Goal: Task Accomplishment & Management: Complete application form

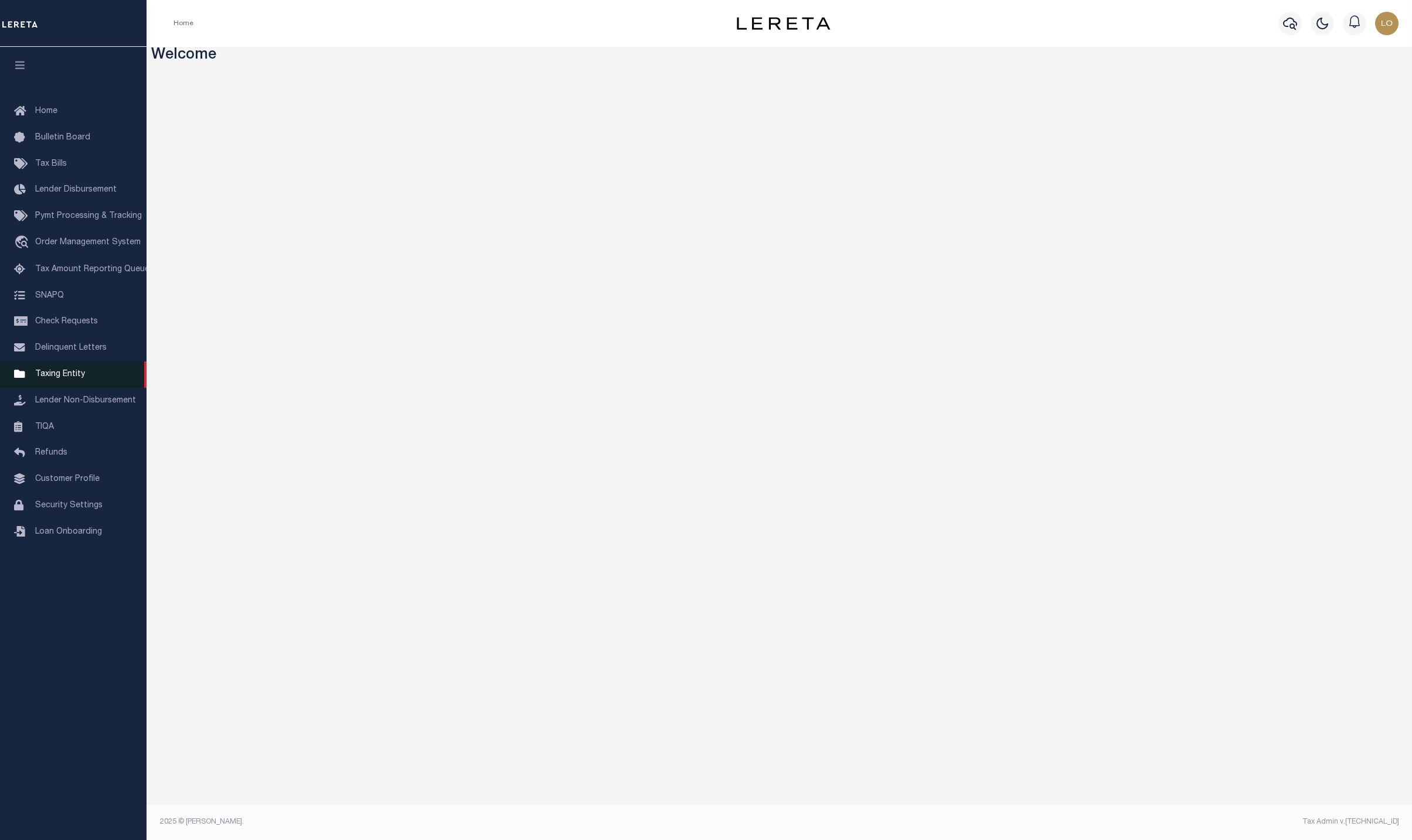
click at [77, 375] on span "Taxing Entity" at bounding box center [60, 375] width 50 height 9
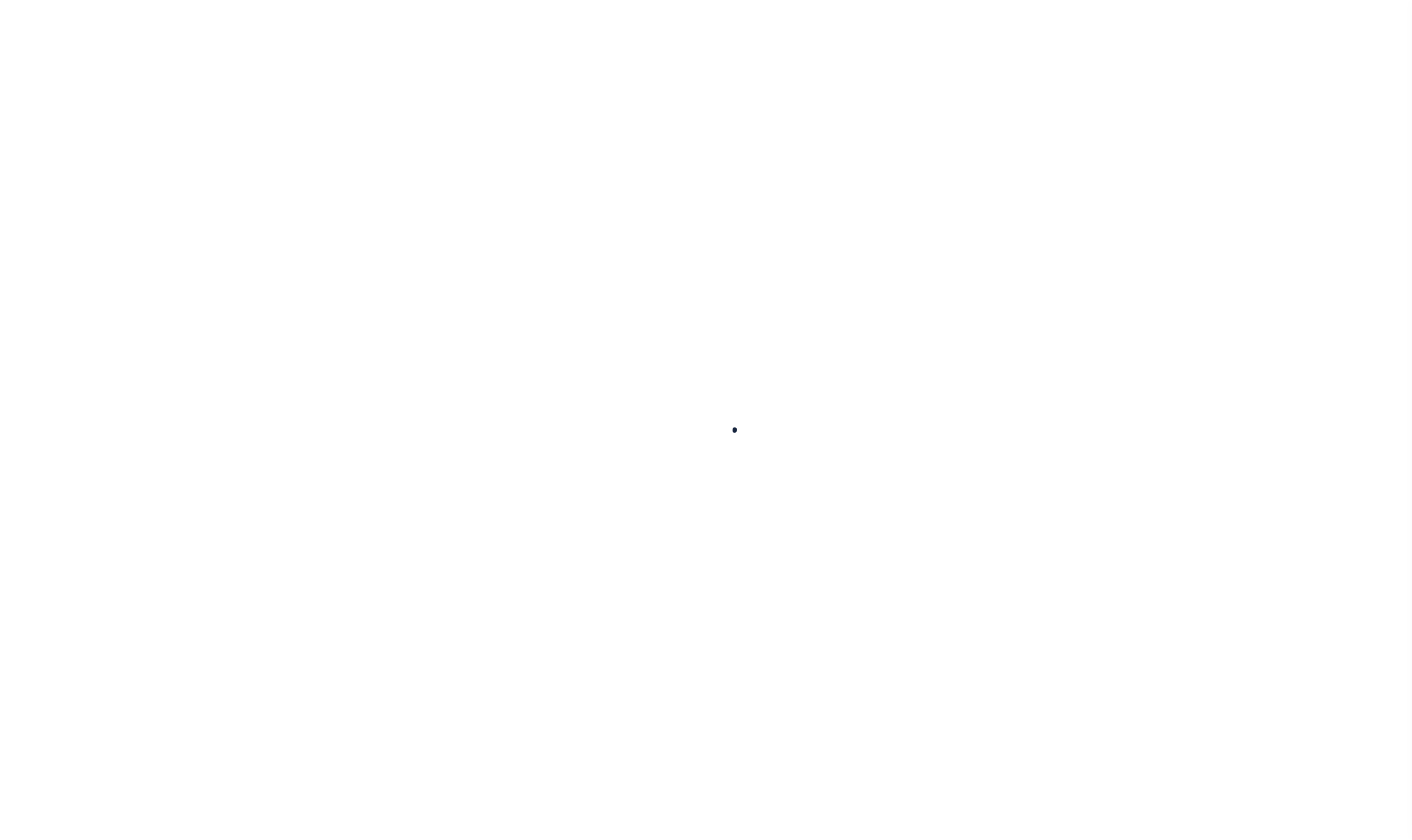
select select
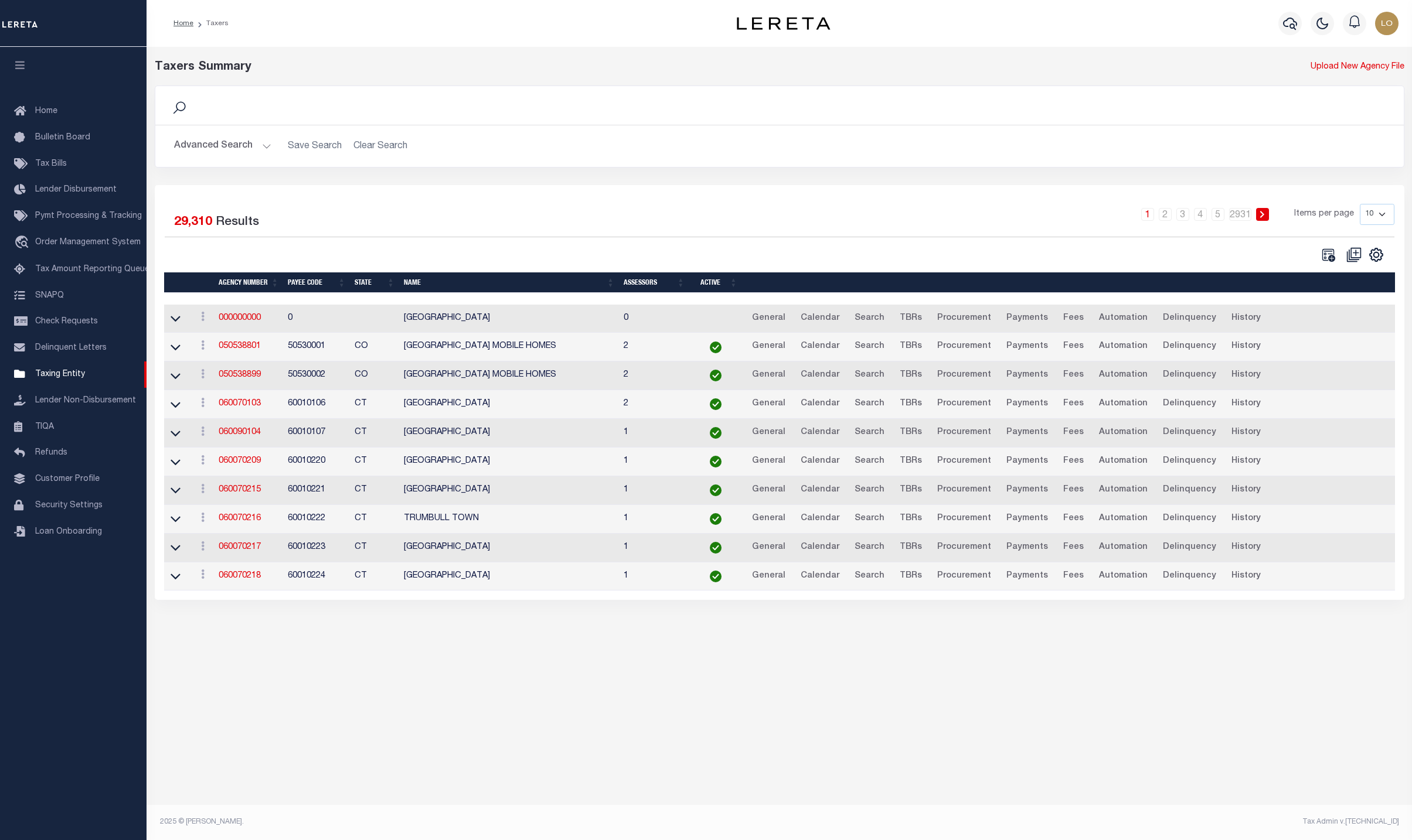
click at [255, 149] on button "Advanced Search" at bounding box center [223, 147] width 98 height 23
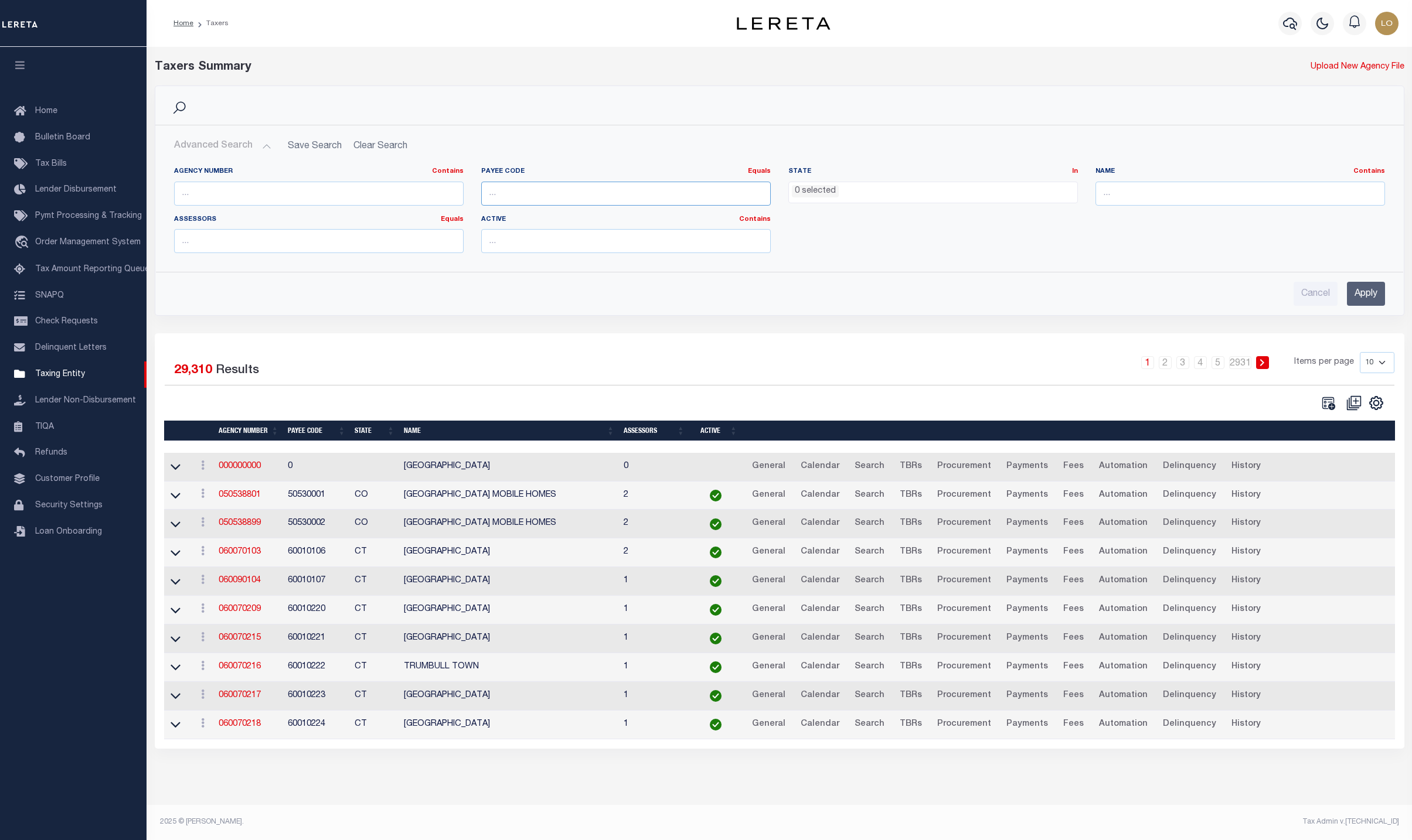
click at [551, 197] on input "number" at bounding box center [626, 193] width 289 height 24
type input "4102"
type input "4102900000"
click at [1394, 294] on div "Cancel Apply" at bounding box center [780, 289] width 1230 height 34
click at [1384, 300] on div "Cancel Apply" at bounding box center [780, 289] width 1230 height 34
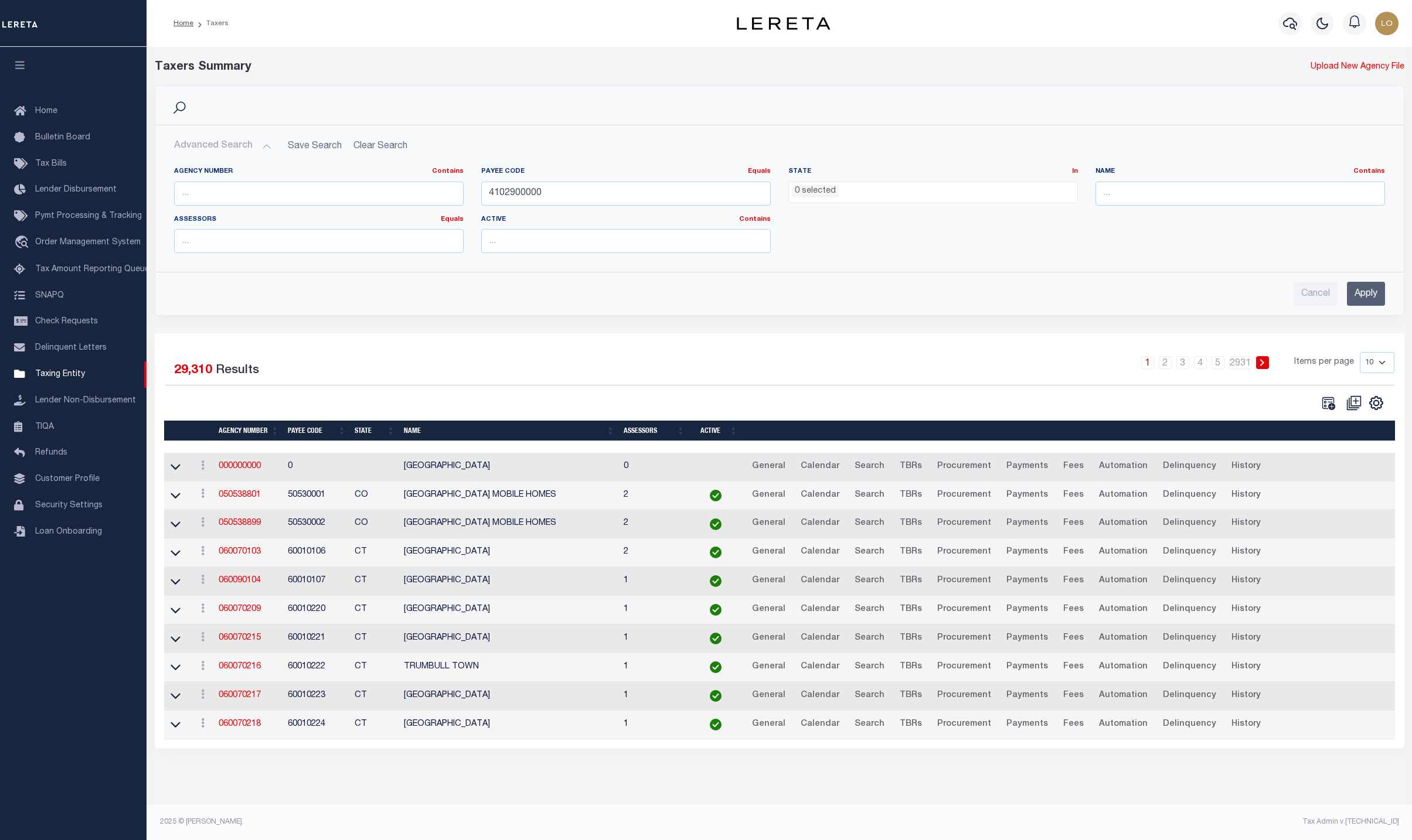
click at [1367, 296] on input "Apply" at bounding box center [1366, 293] width 38 height 24
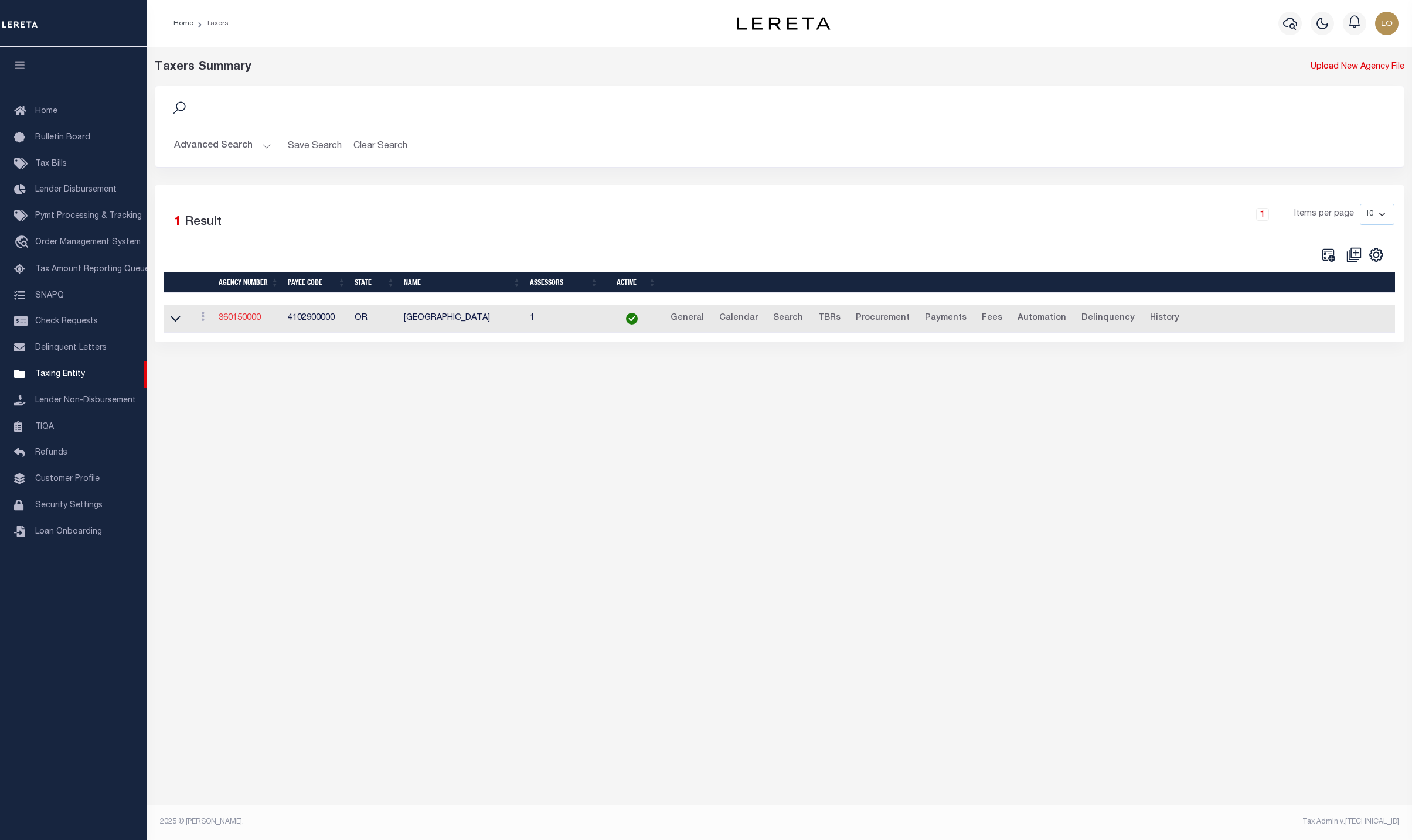
click at [243, 323] on link "360150000" at bounding box center [239, 318] width 42 height 9
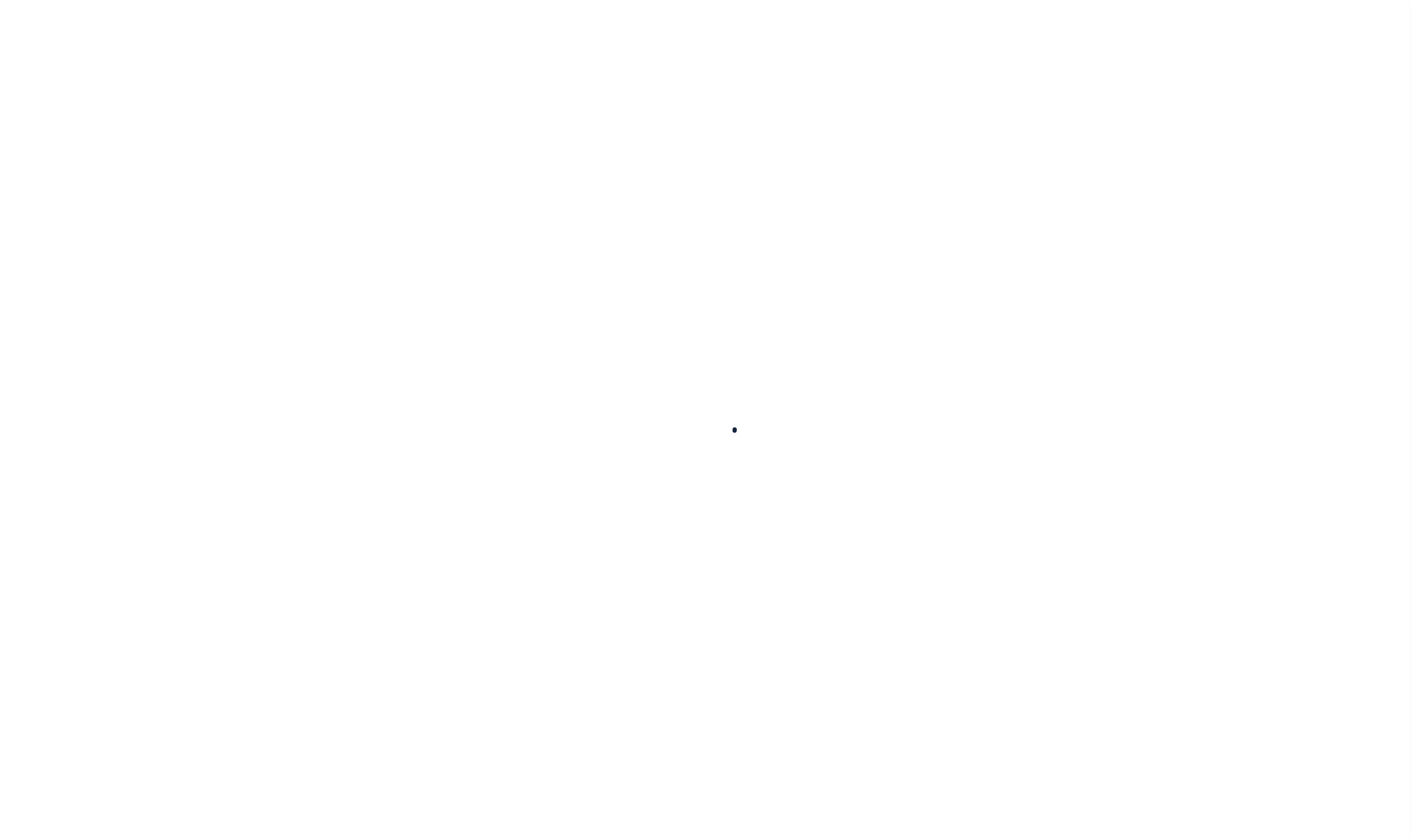
select select
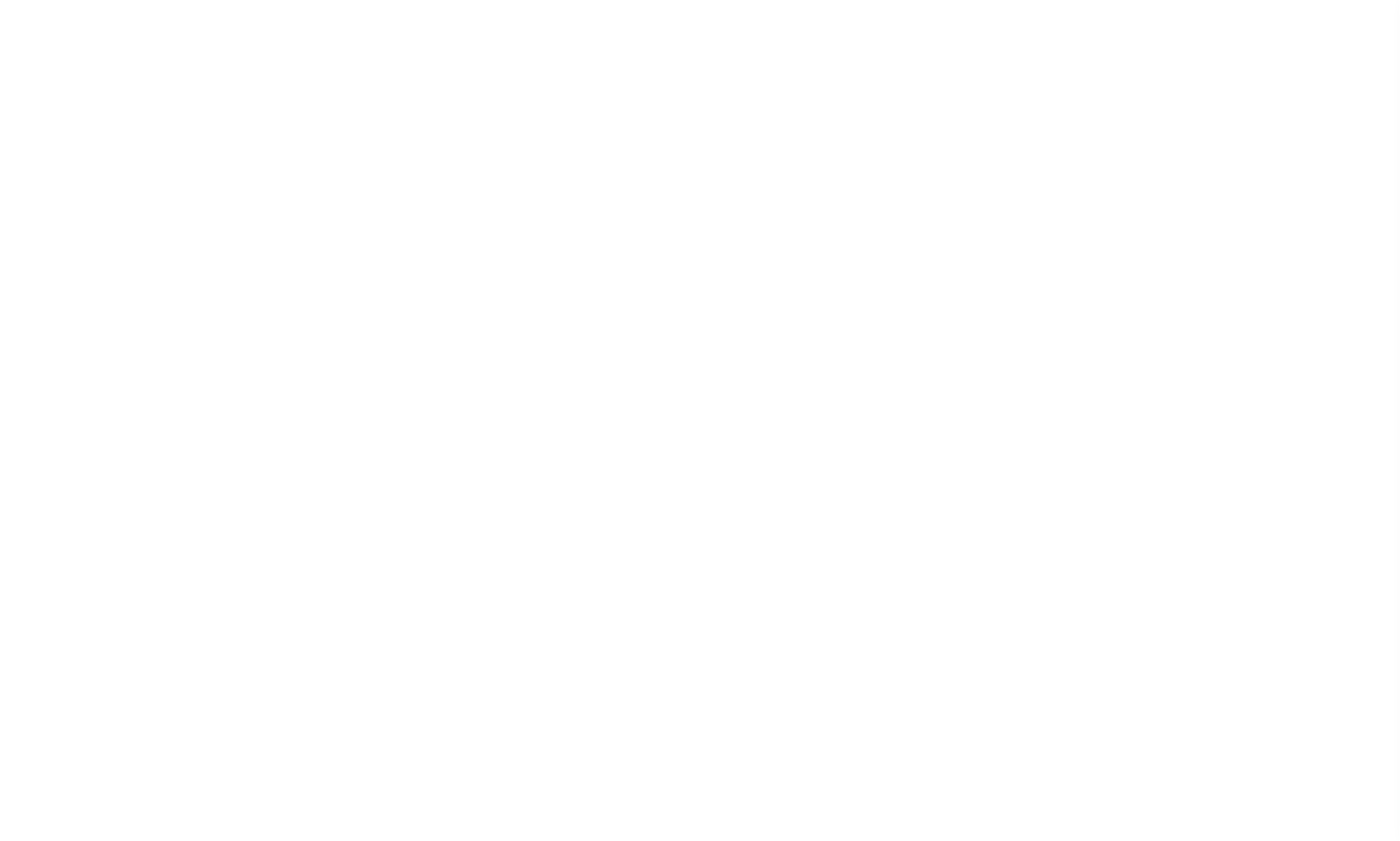
checkbox input "false"
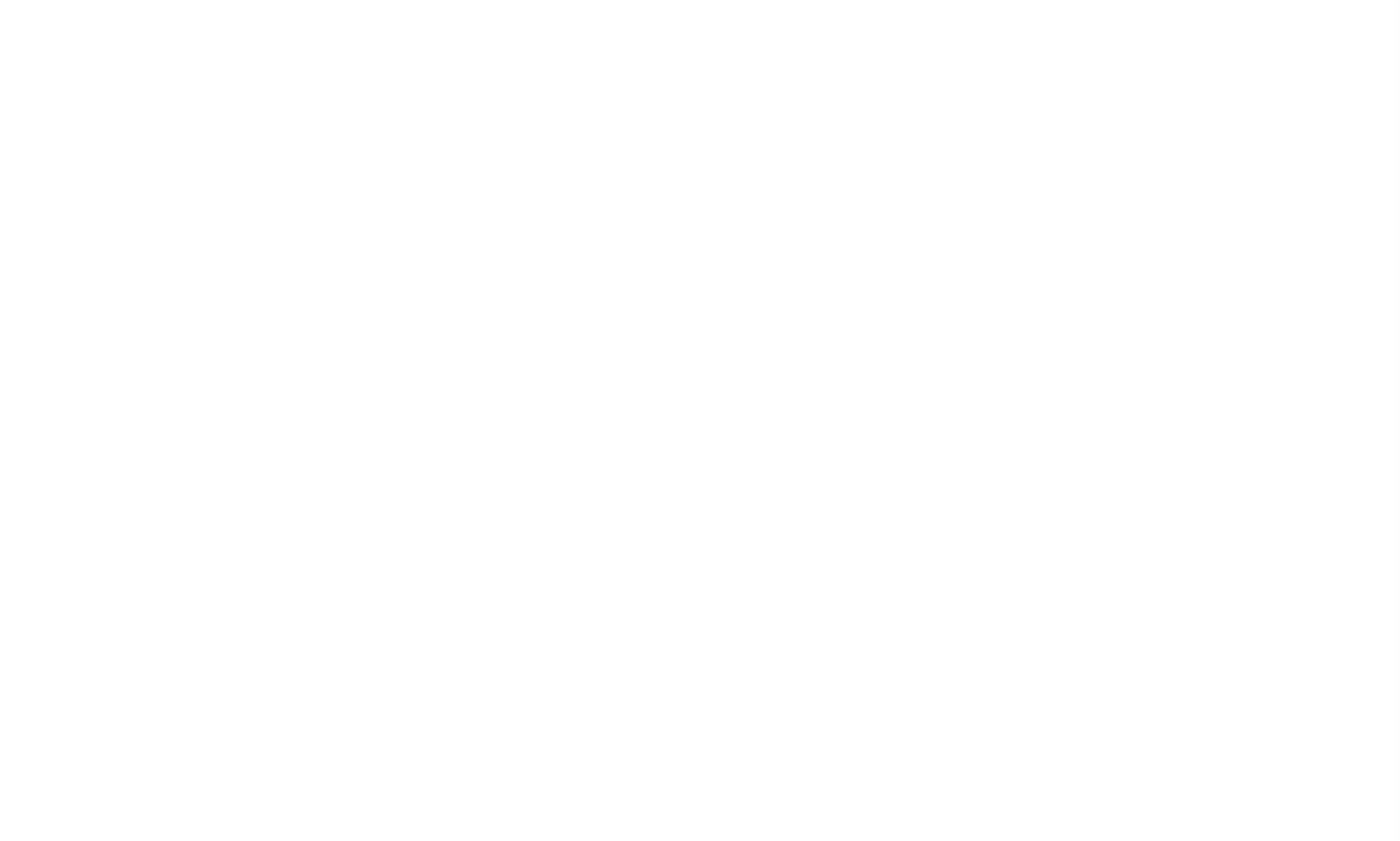
type input "4102900000"
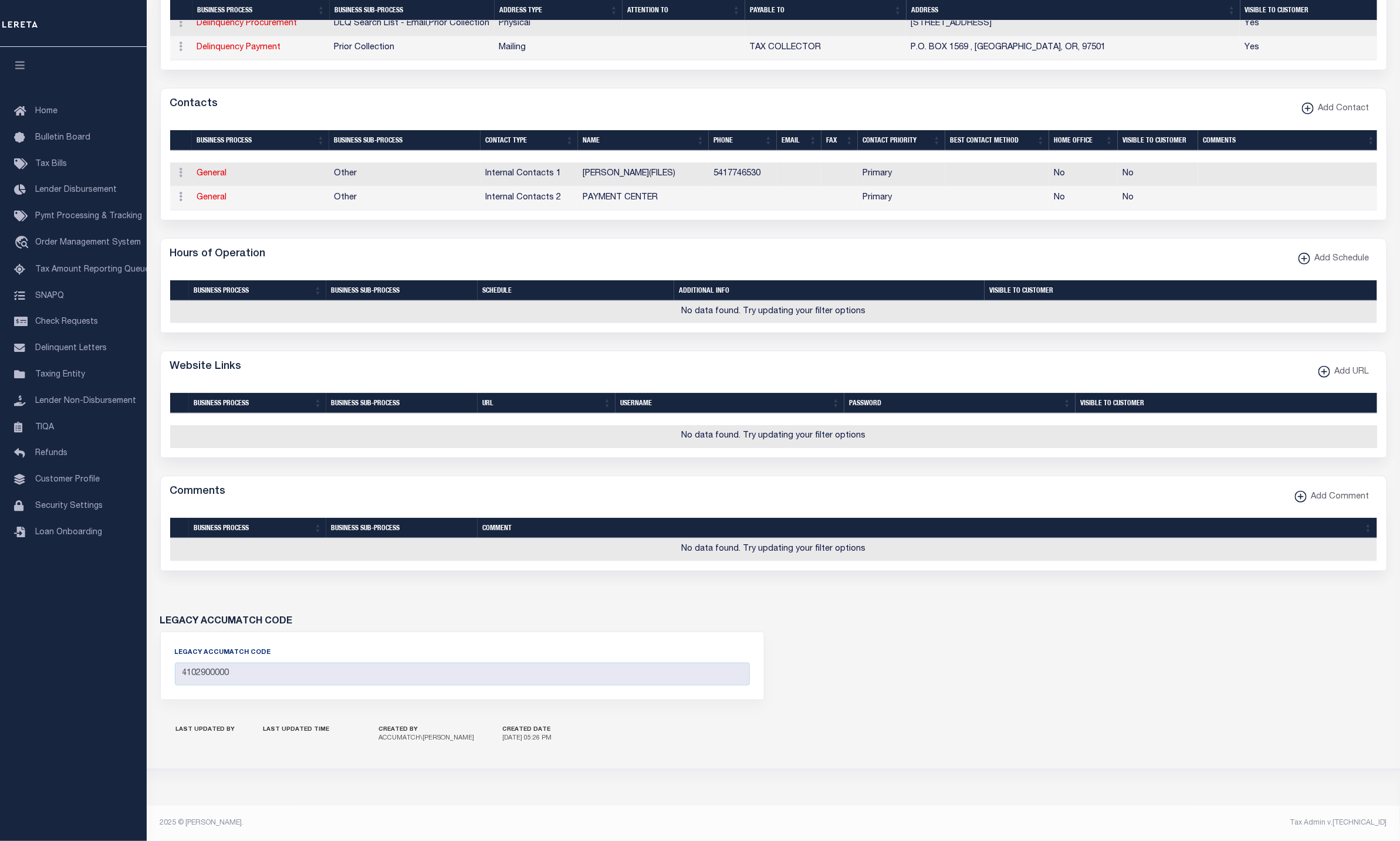
scroll to position [564, 0]
click at [1275, 615] on div "LEGACY ACCUMATCH CODE LEGACY ACCUMATCH CODE 4102900000" at bounding box center [774, 651] width 1245 height 125
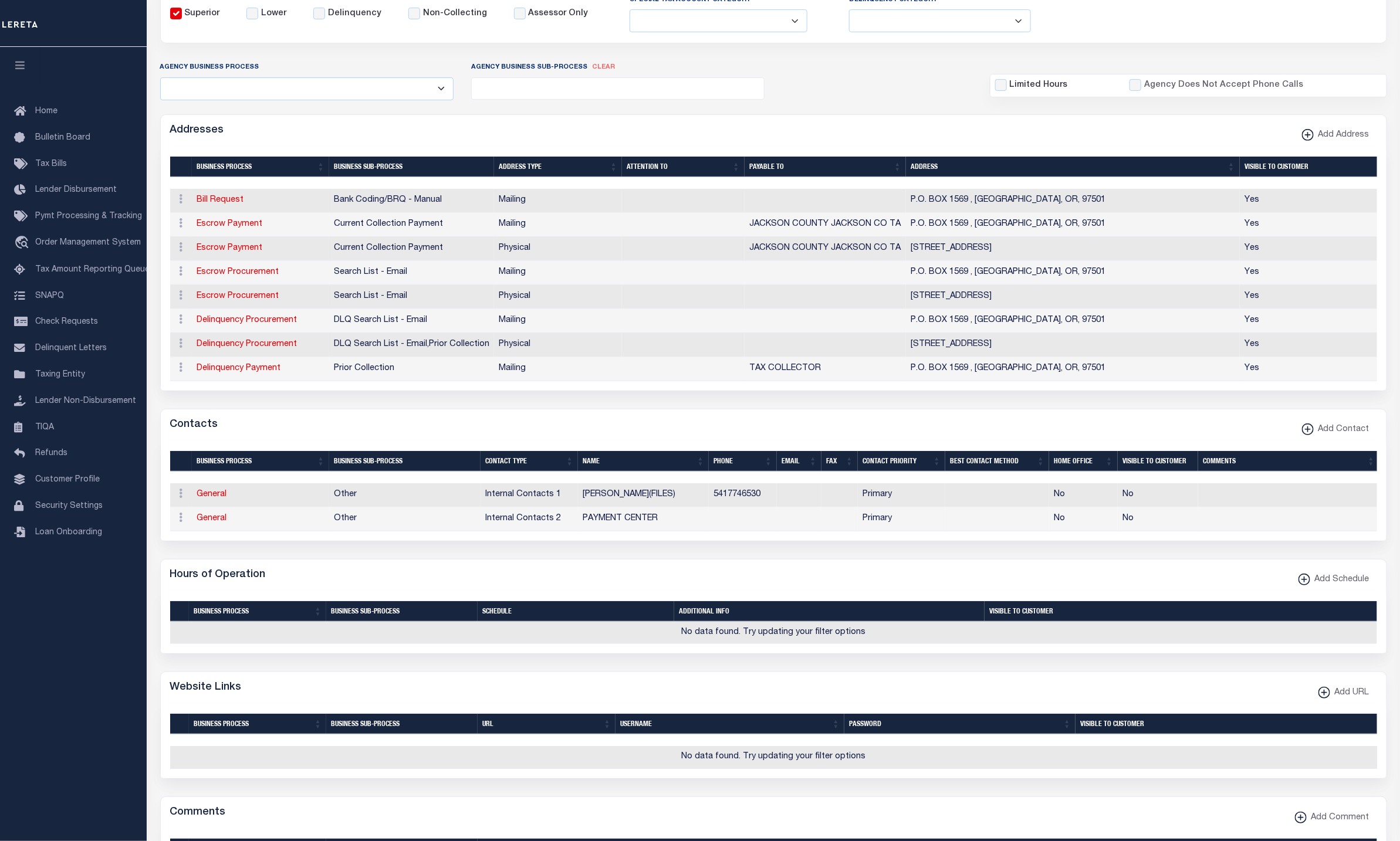
scroll to position [0, 0]
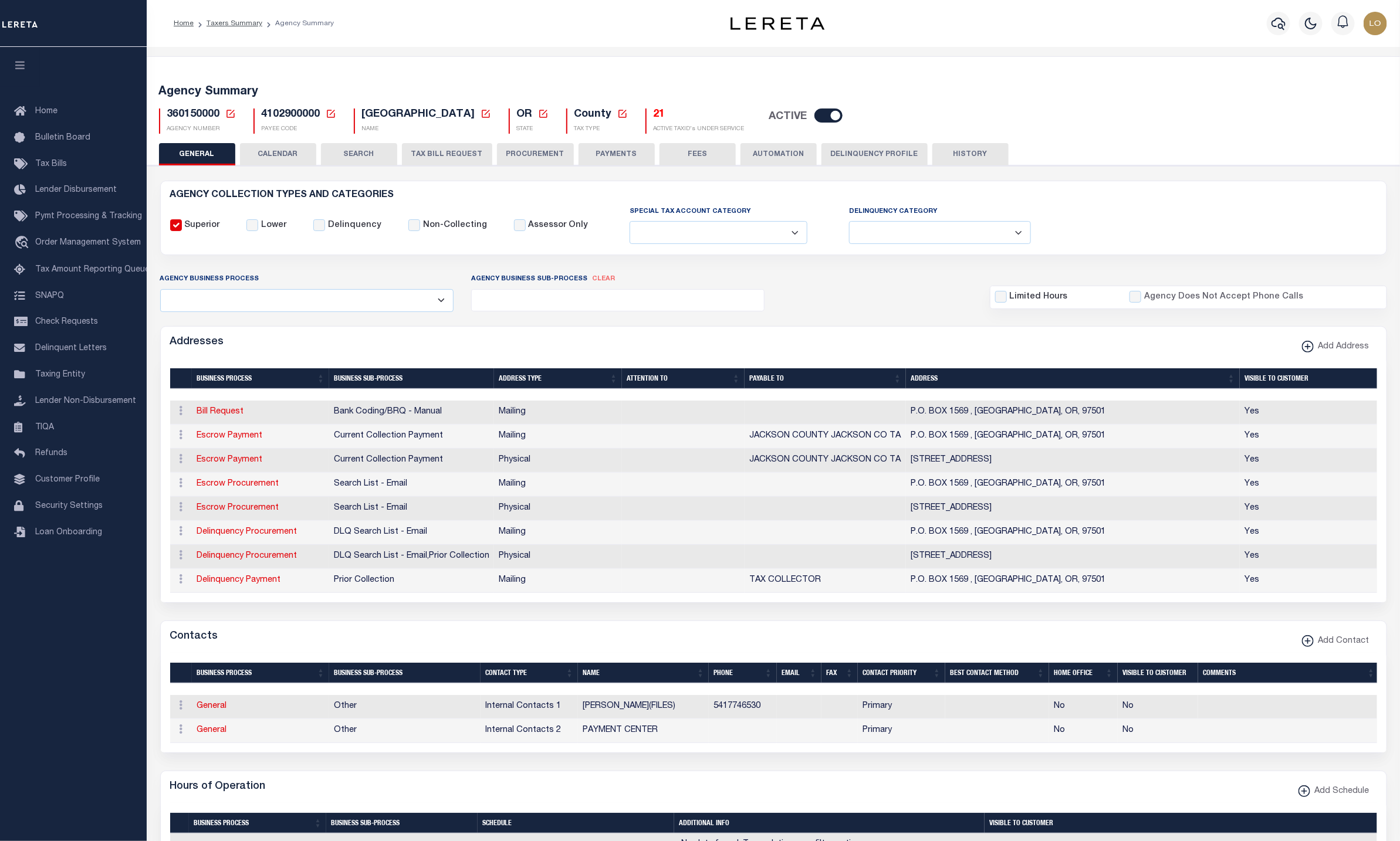
click at [456, 155] on button "TAX BILL REQUEST" at bounding box center [447, 153] width 90 height 22
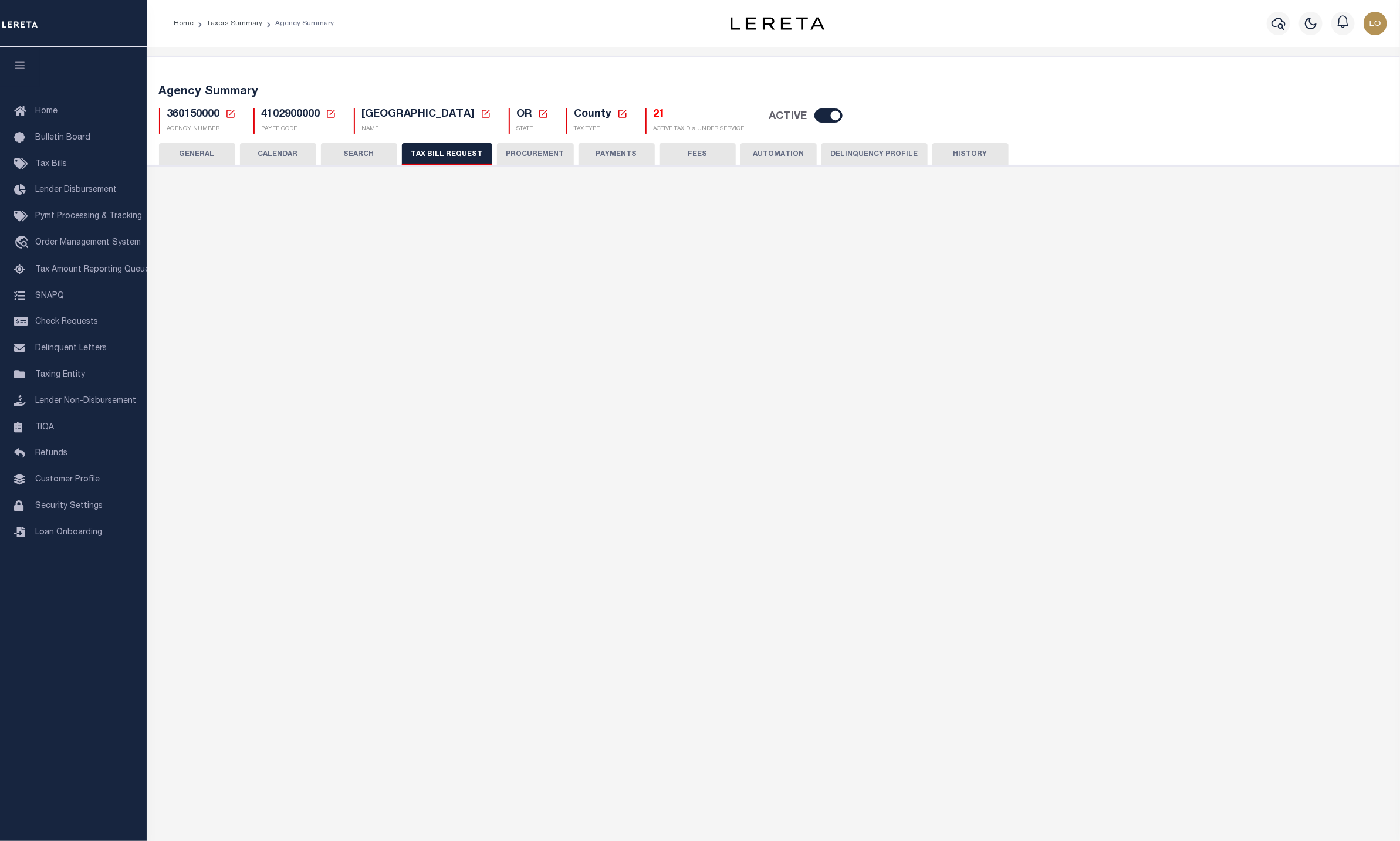
checkbox input "false"
select select "22"
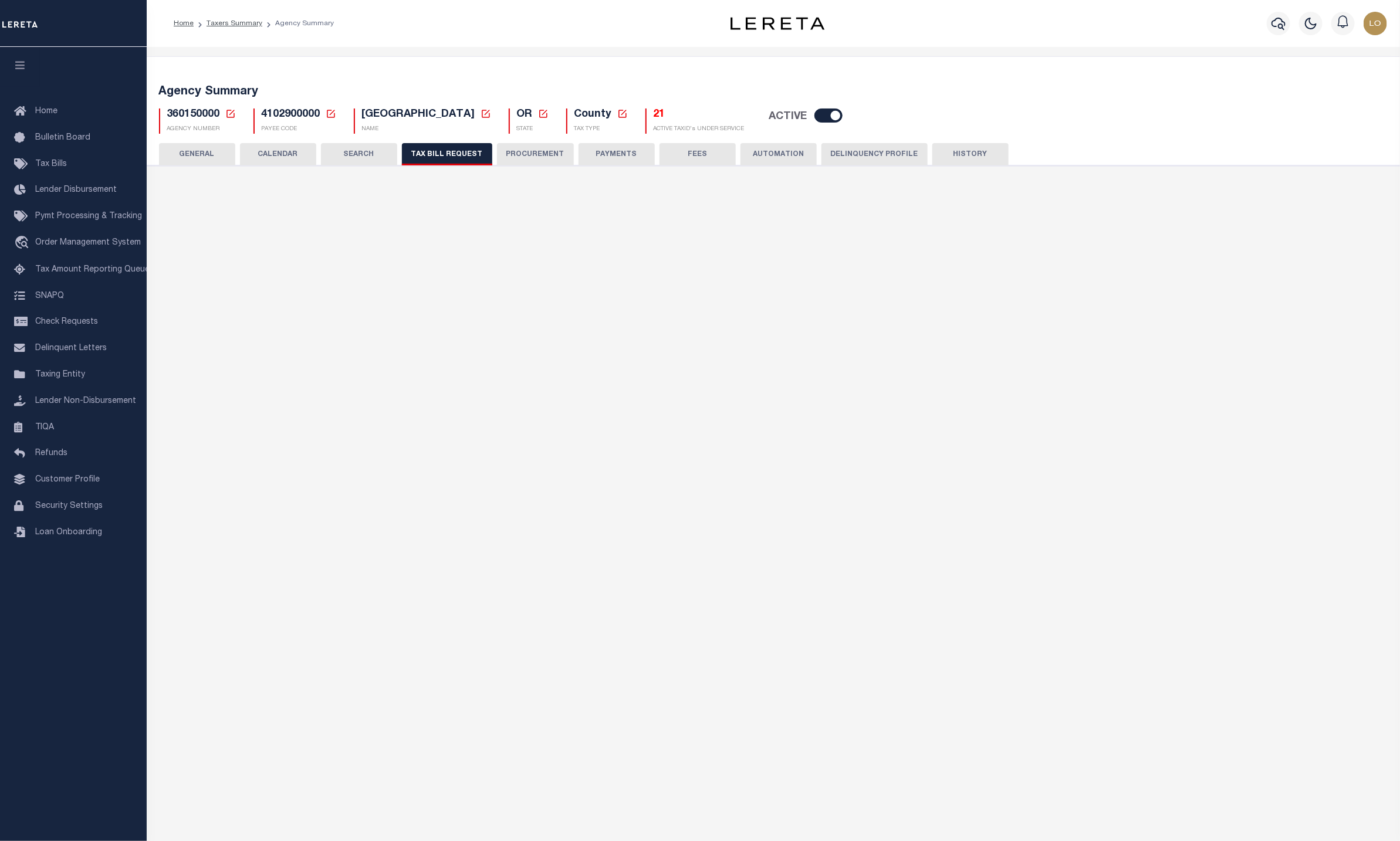
select select "true"
select select "9"
type input "LTS"
select select
type input "1"
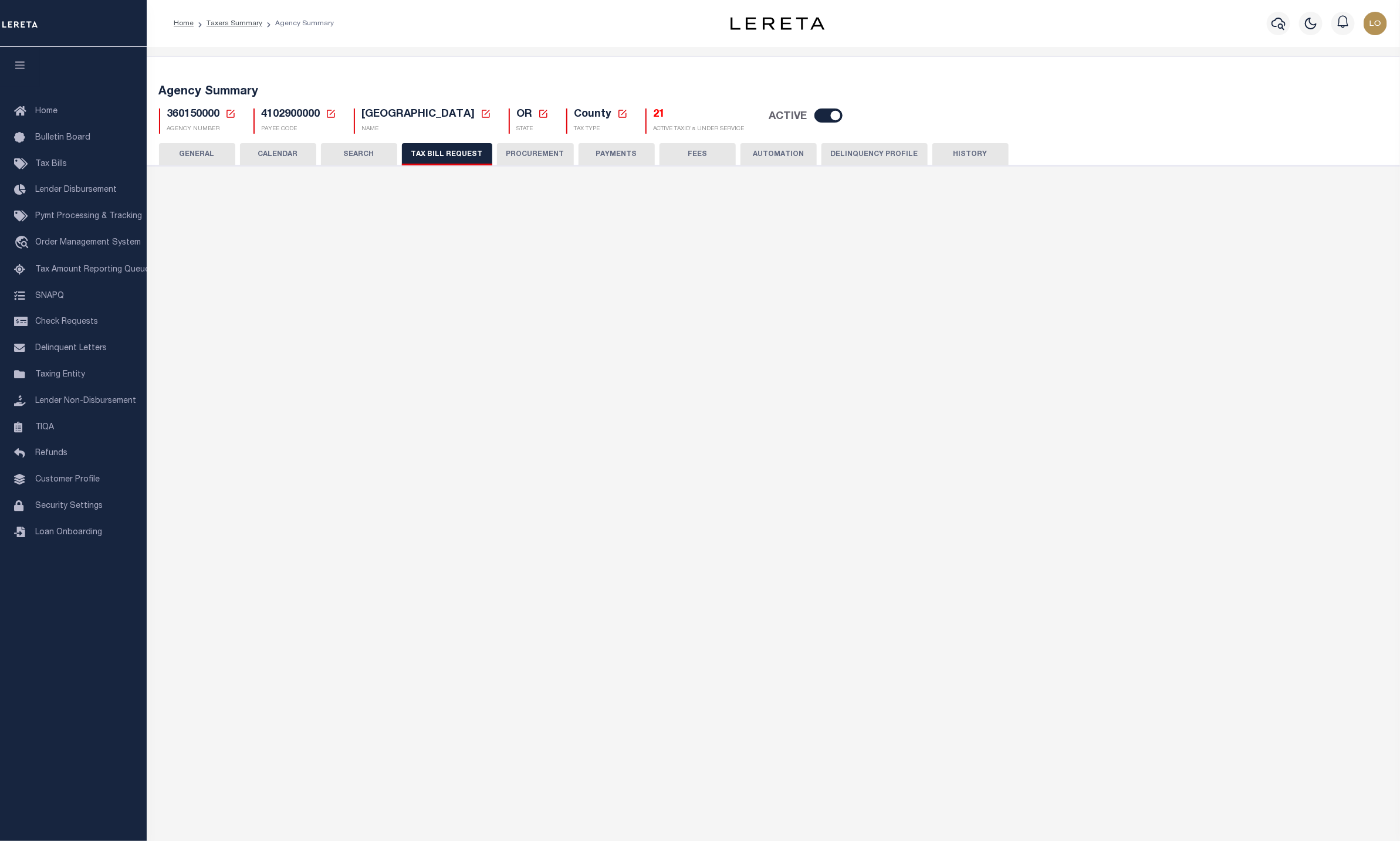
select select "4100743000"
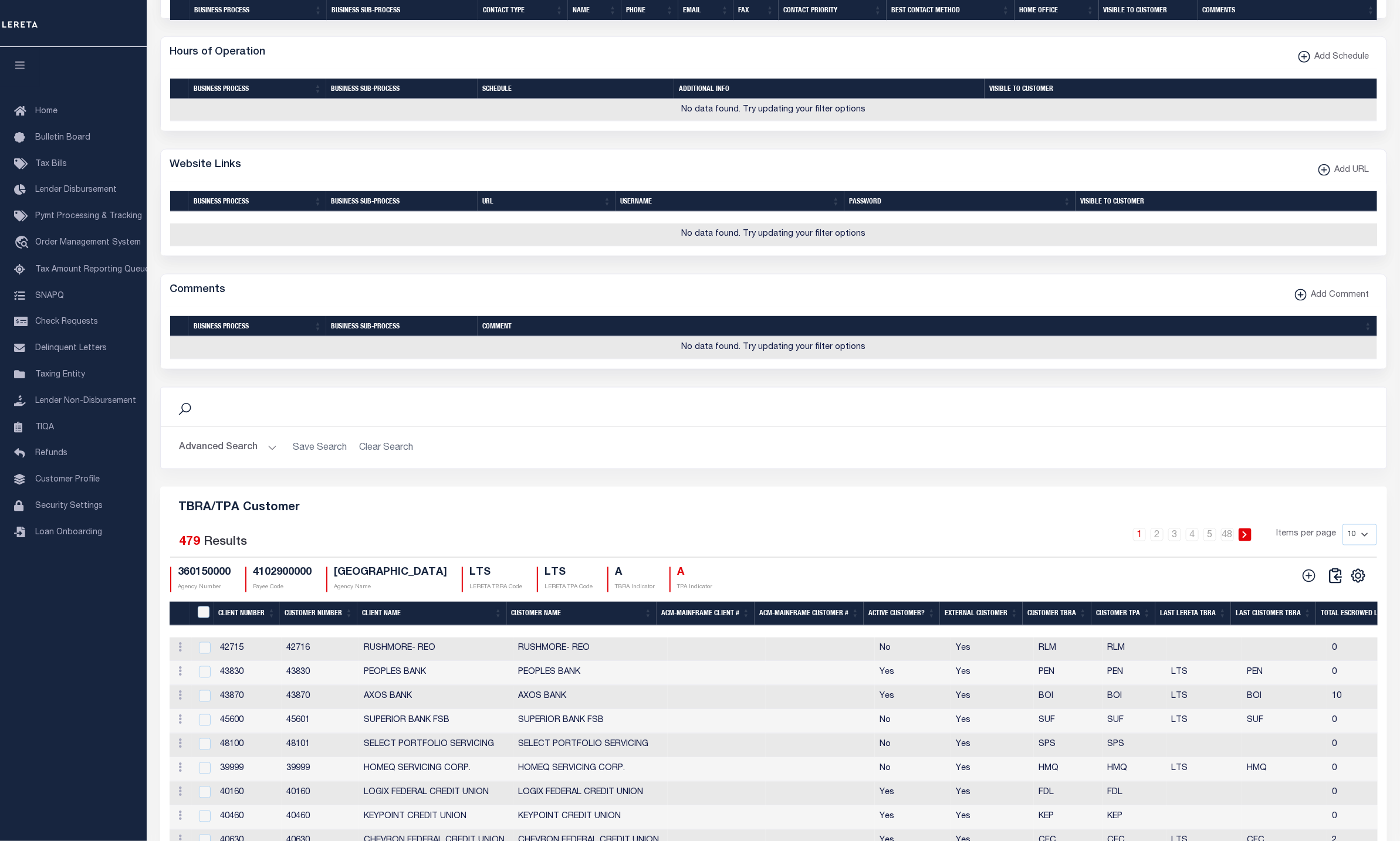
scroll to position [1127, 0]
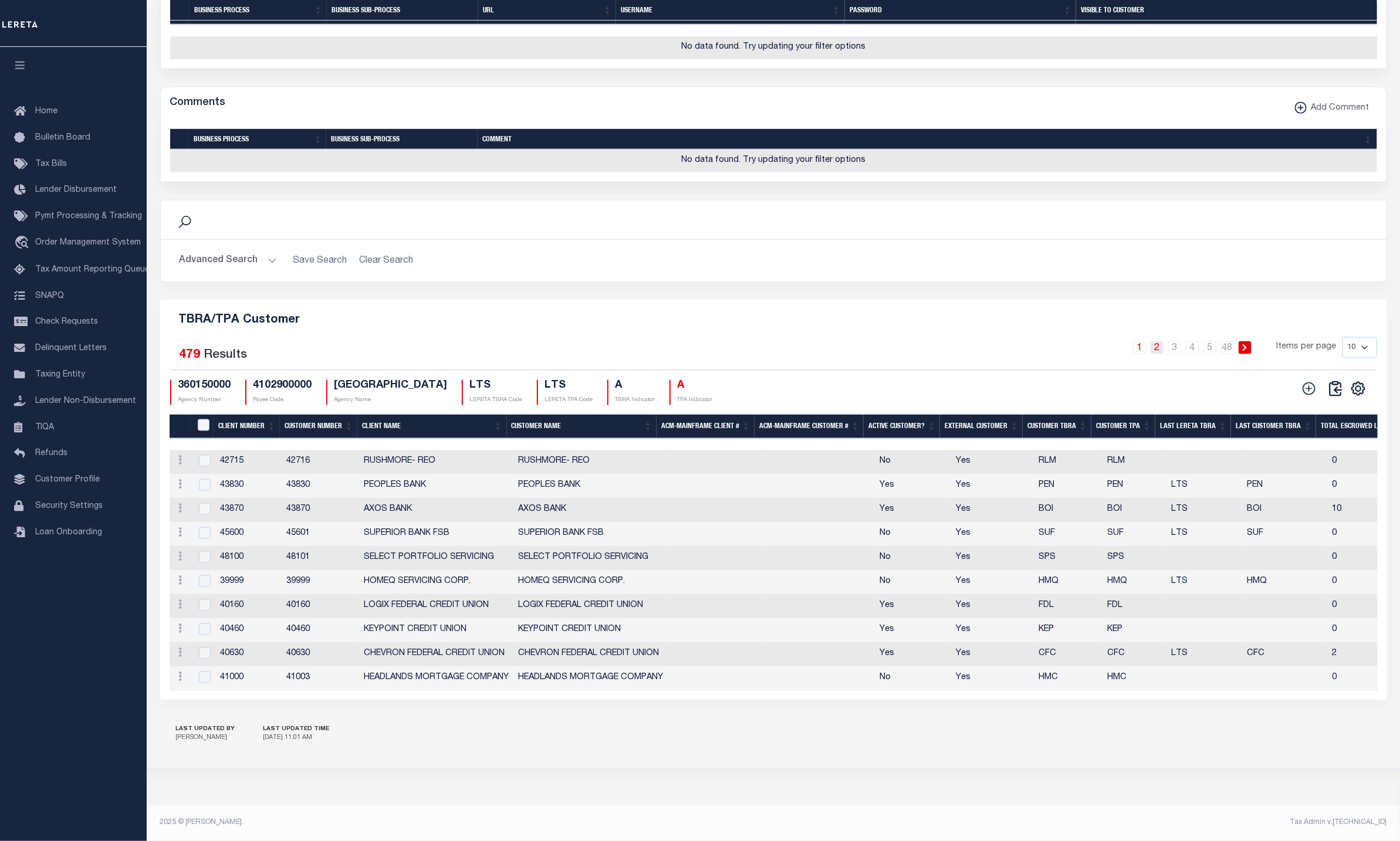
click at [1158, 347] on link "2" at bounding box center [1156, 347] width 12 height 12
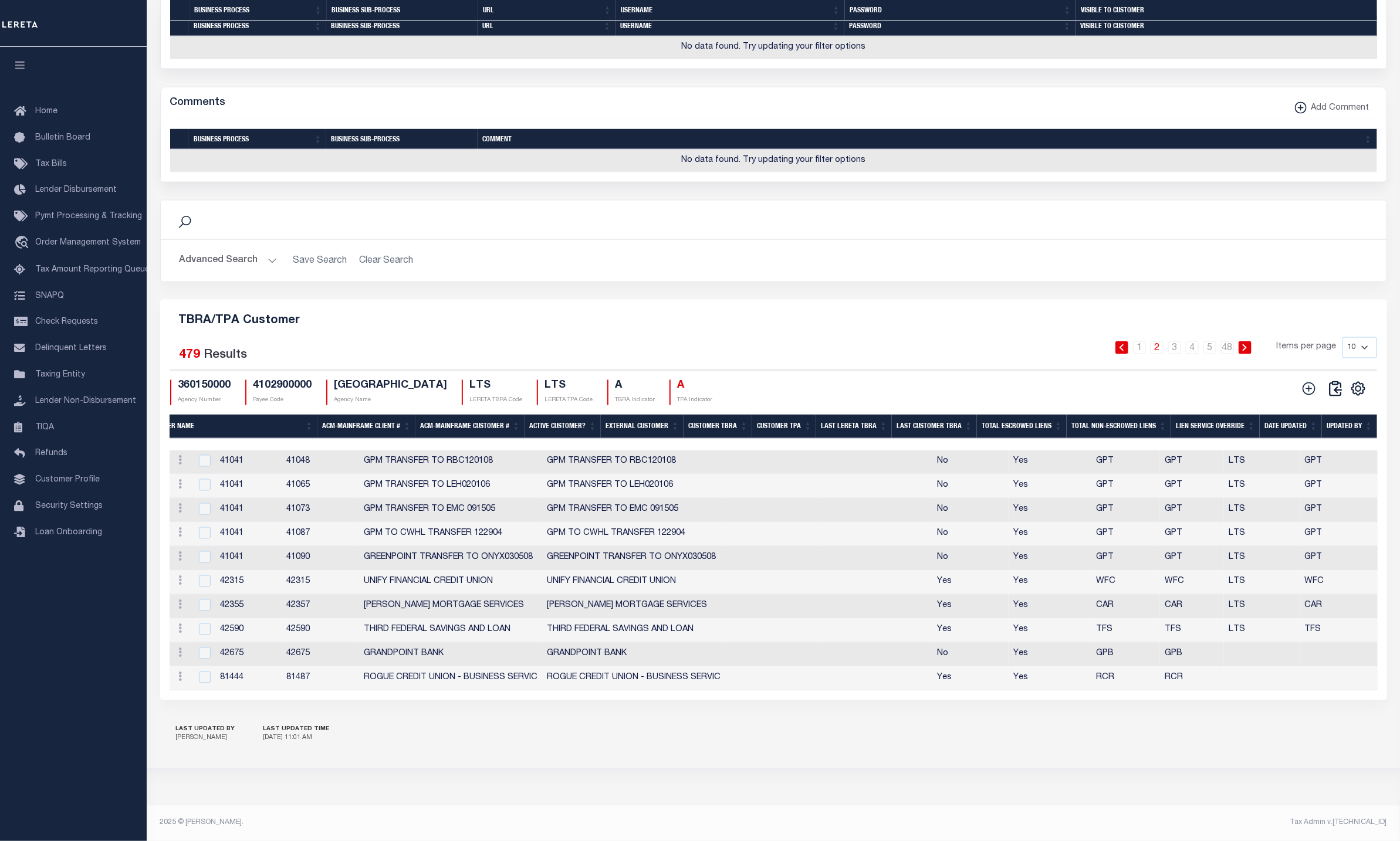
scroll to position [0, 0]
click at [1177, 341] on link "3" at bounding box center [1174, 347] width 12 height 12
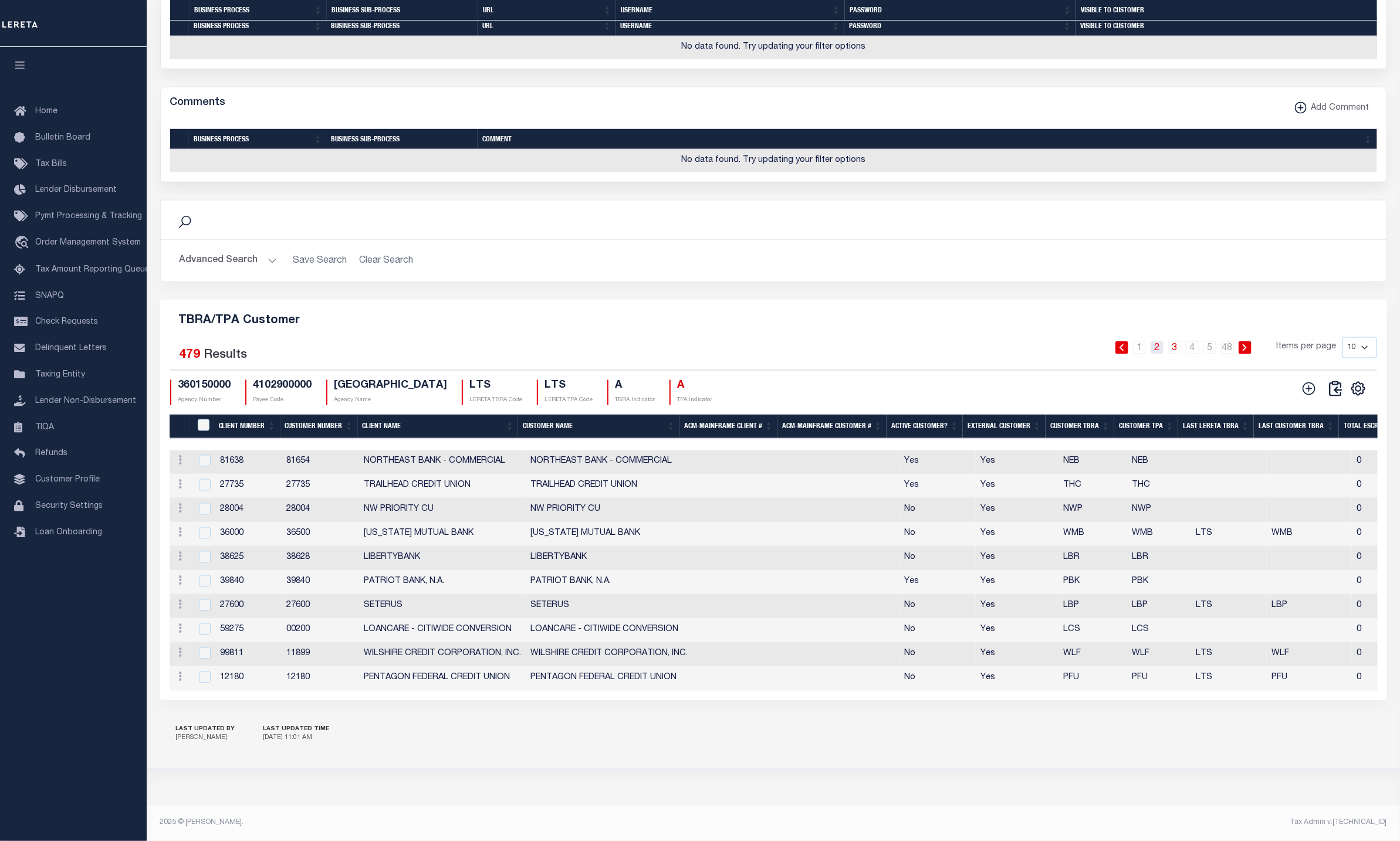
click at [1160, 341] on link "2" at bounding box center [1156, 347] width 12 height 12
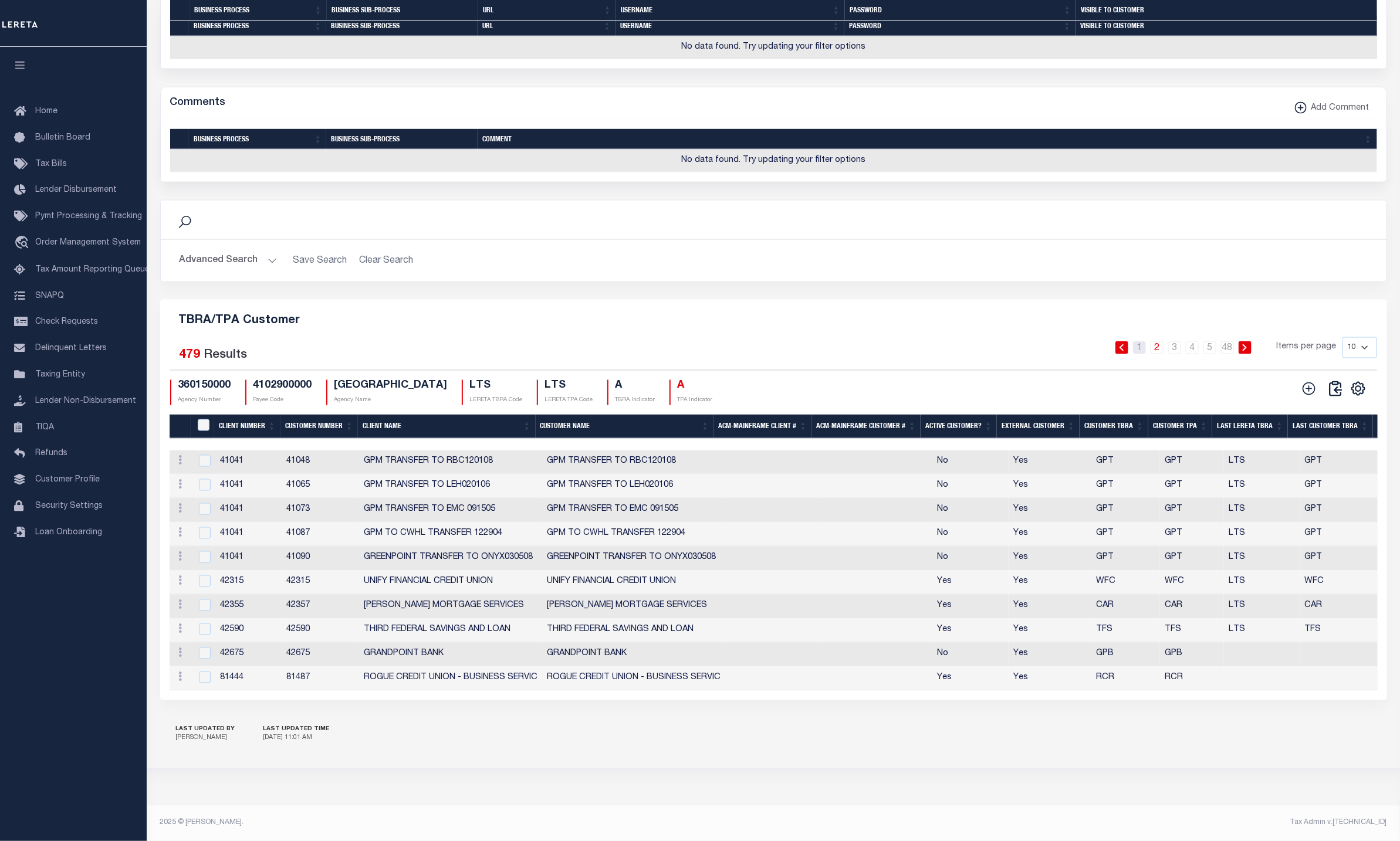
click at [1137, 341] on link "1" at bounding box center [1139, 347] width 12 height 12
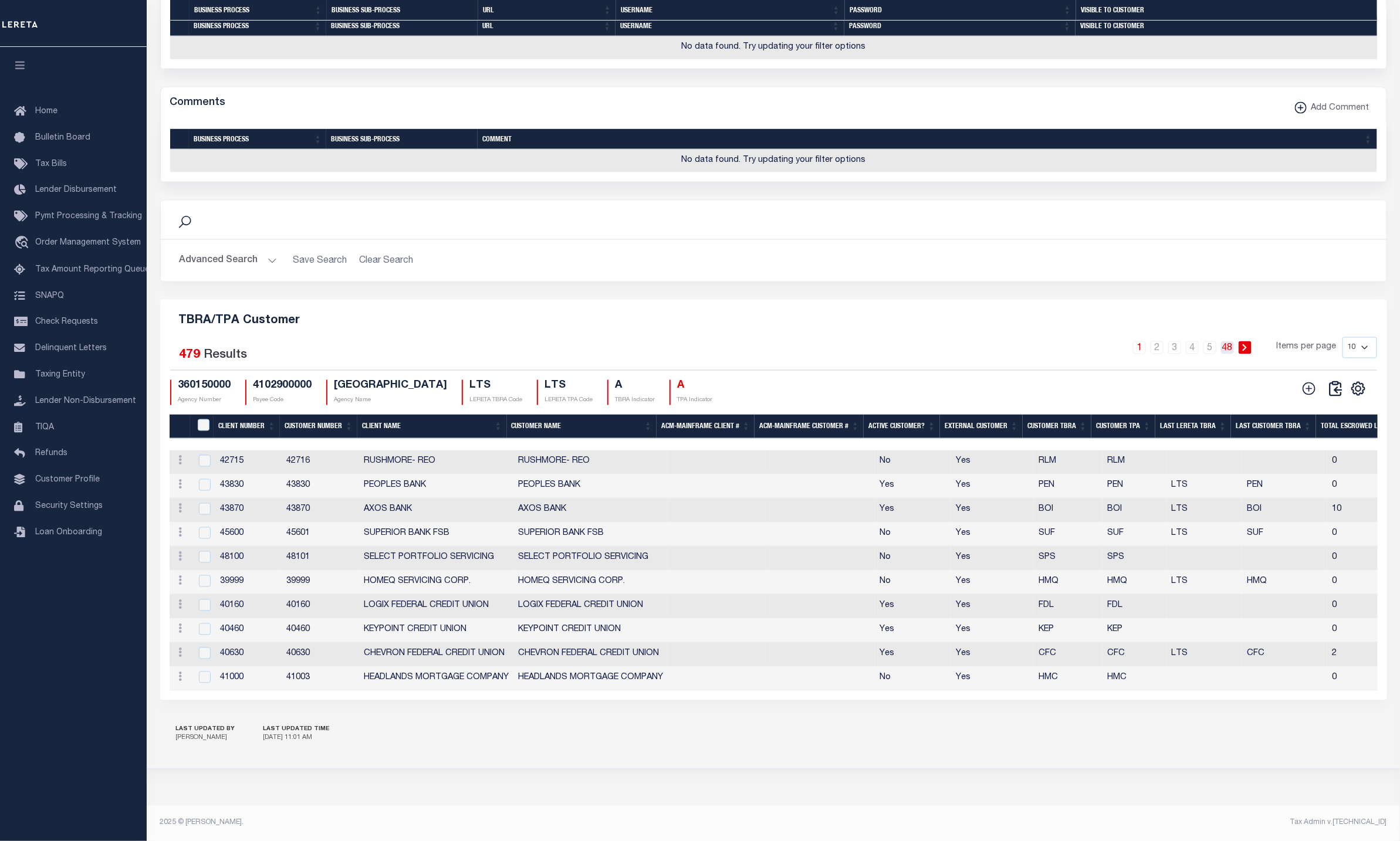
click at [1225, 341] on link "48" at bounding box center [1226, 347] width 12 height 12
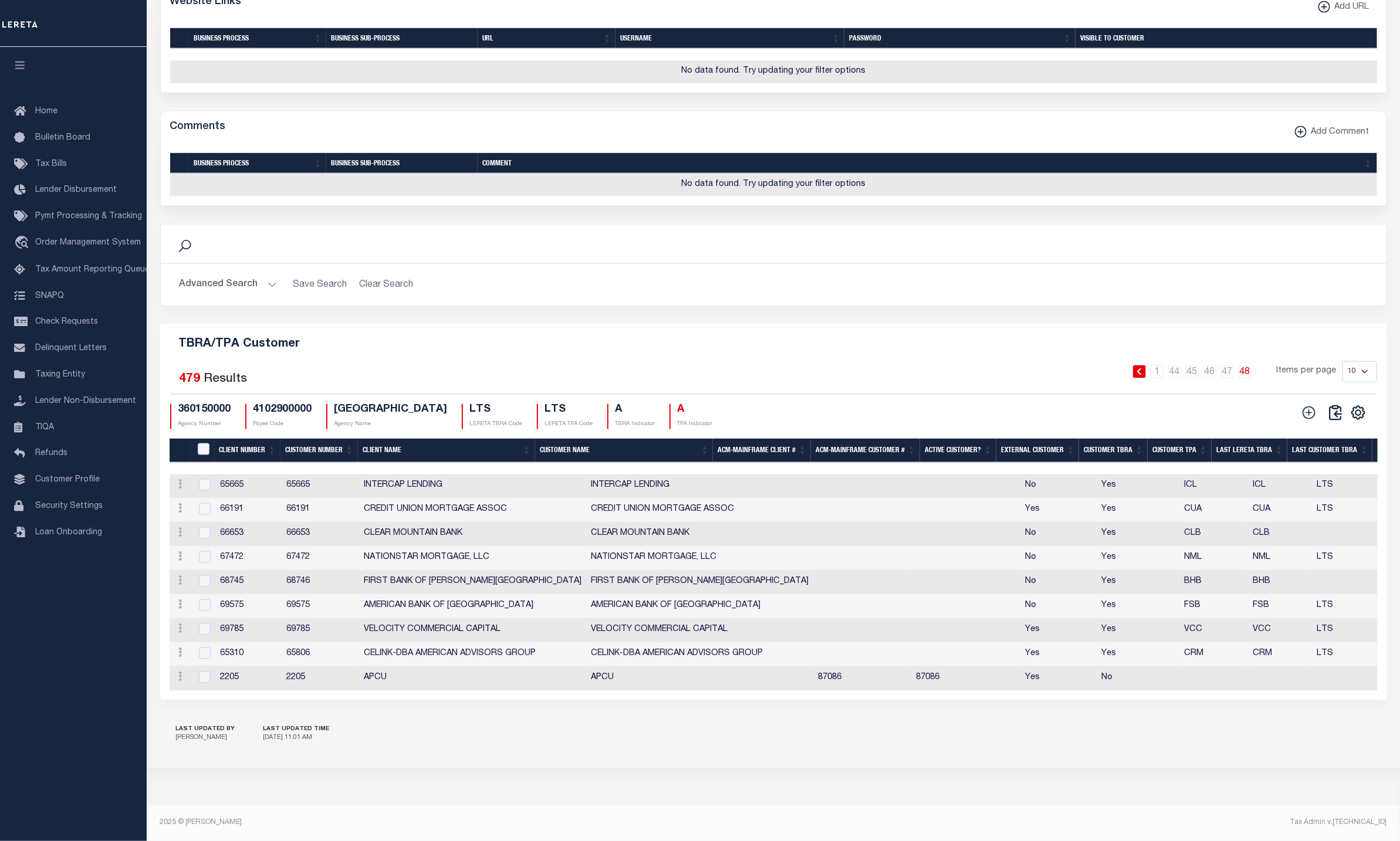
scroll to position [1103, 0]
click at [1160, 371] on link "1" at bounding box center [1156, 371] width 12 height 12
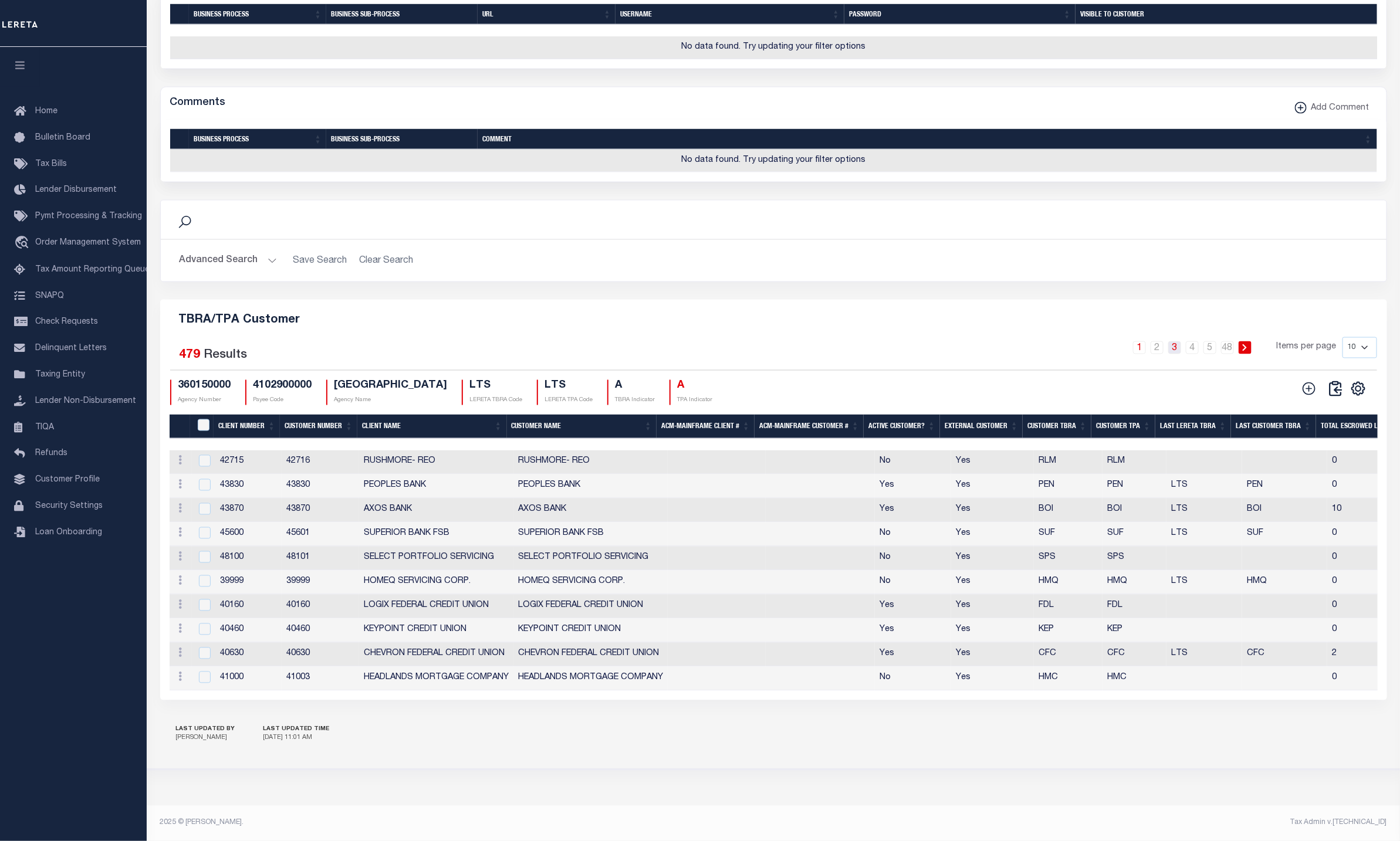
click at [1175, 355] on link "3" at bounding box center [1174, 347] width 12 height 12
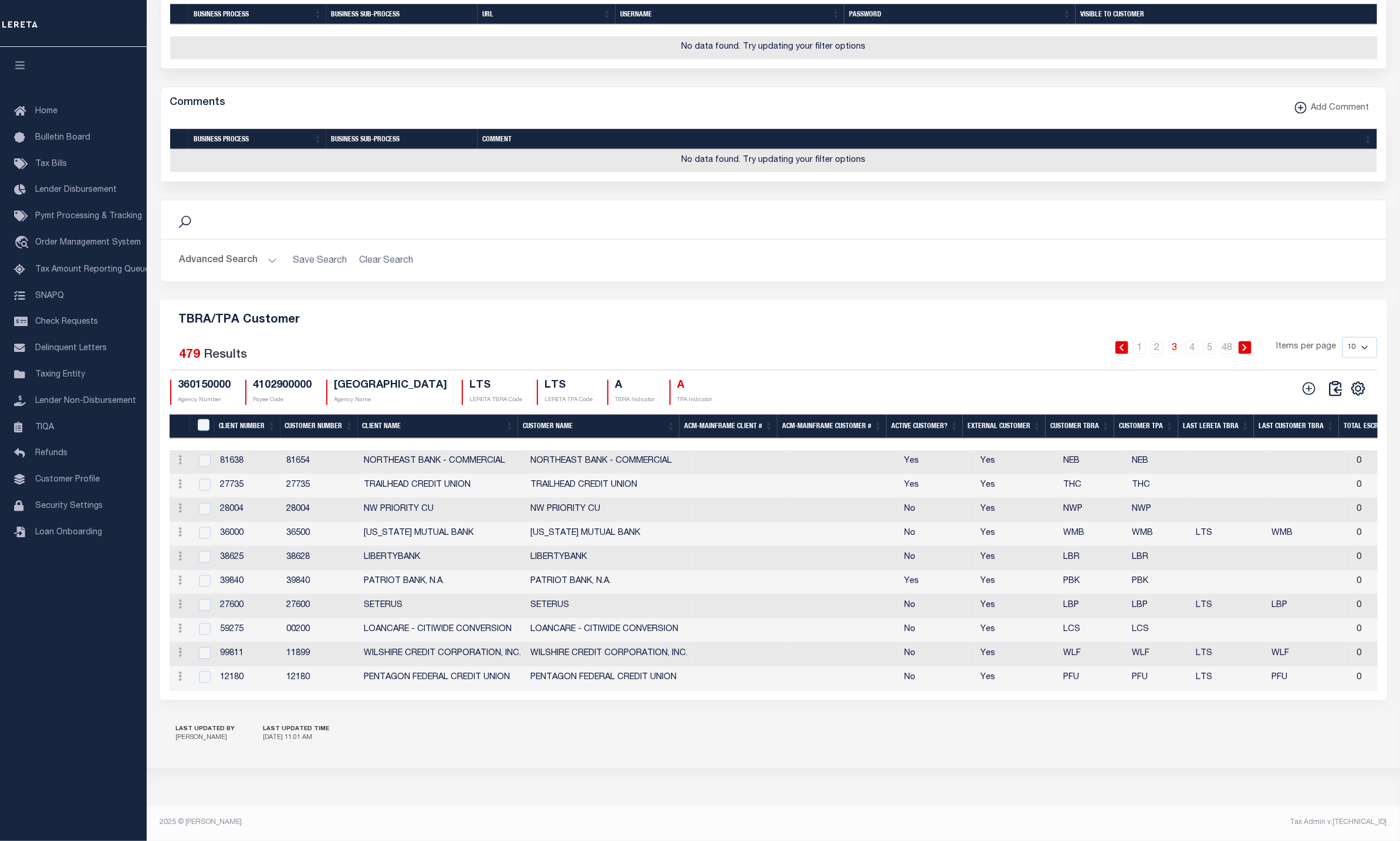
click at [389, 439] on th "Client Name" at bounding box center [438, 427] width 161 height 24
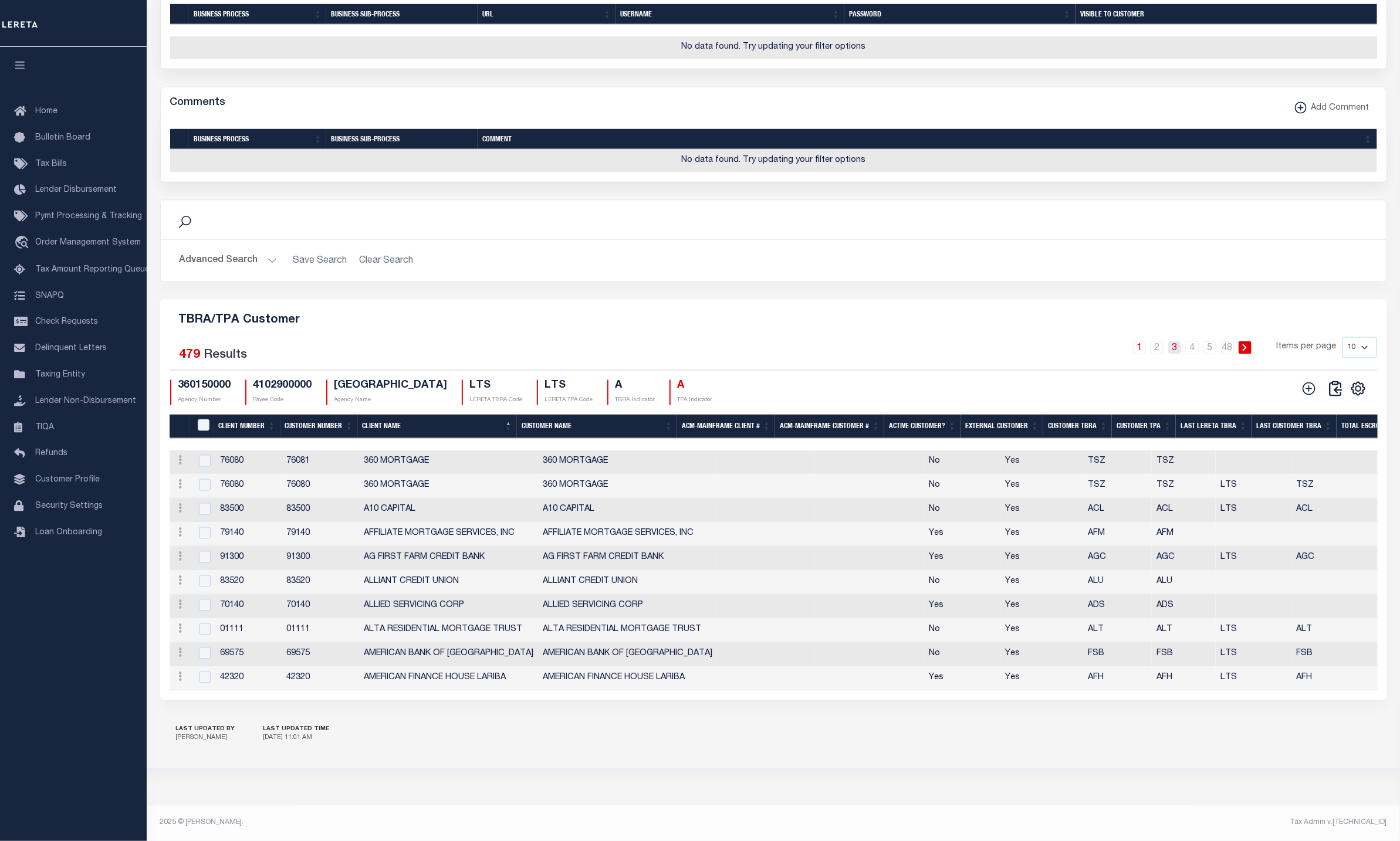
click at [1170, 355] on link "3" at bounding box center [1174, 347] width 12 height 12
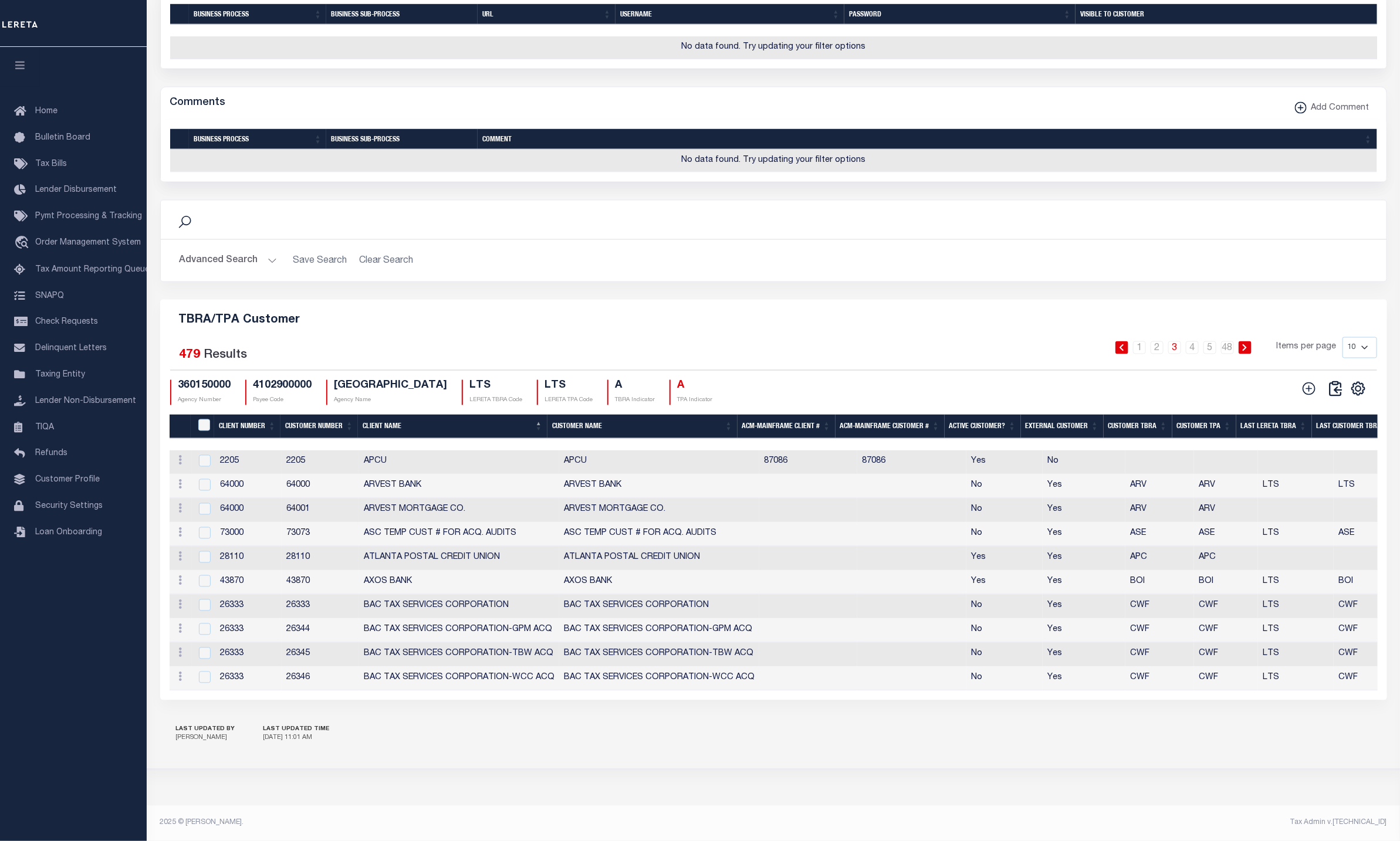
click at [1305, 397] on icon at bounding box center [1309, 389] width 15 height 15
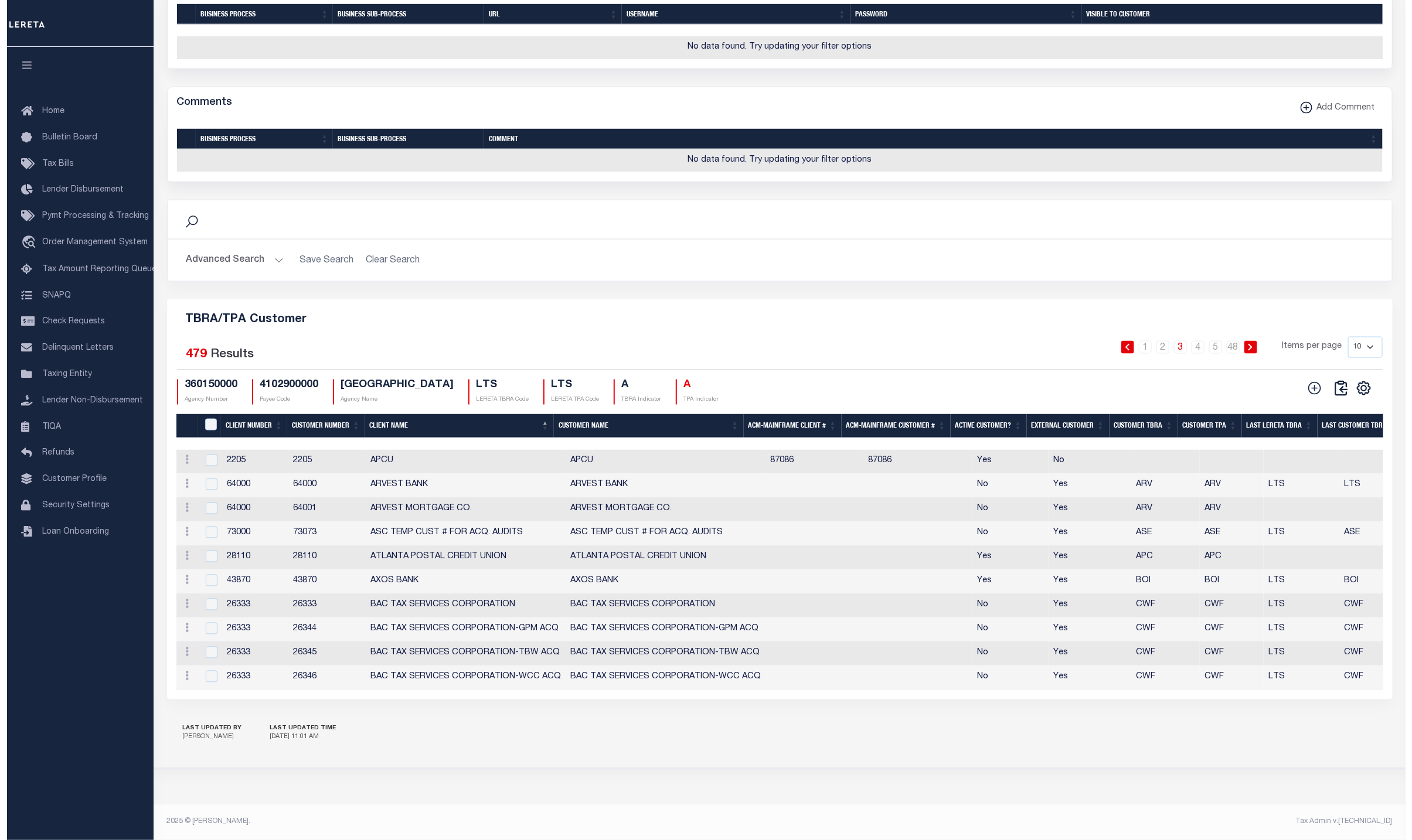
scroll to position [1087, 0]
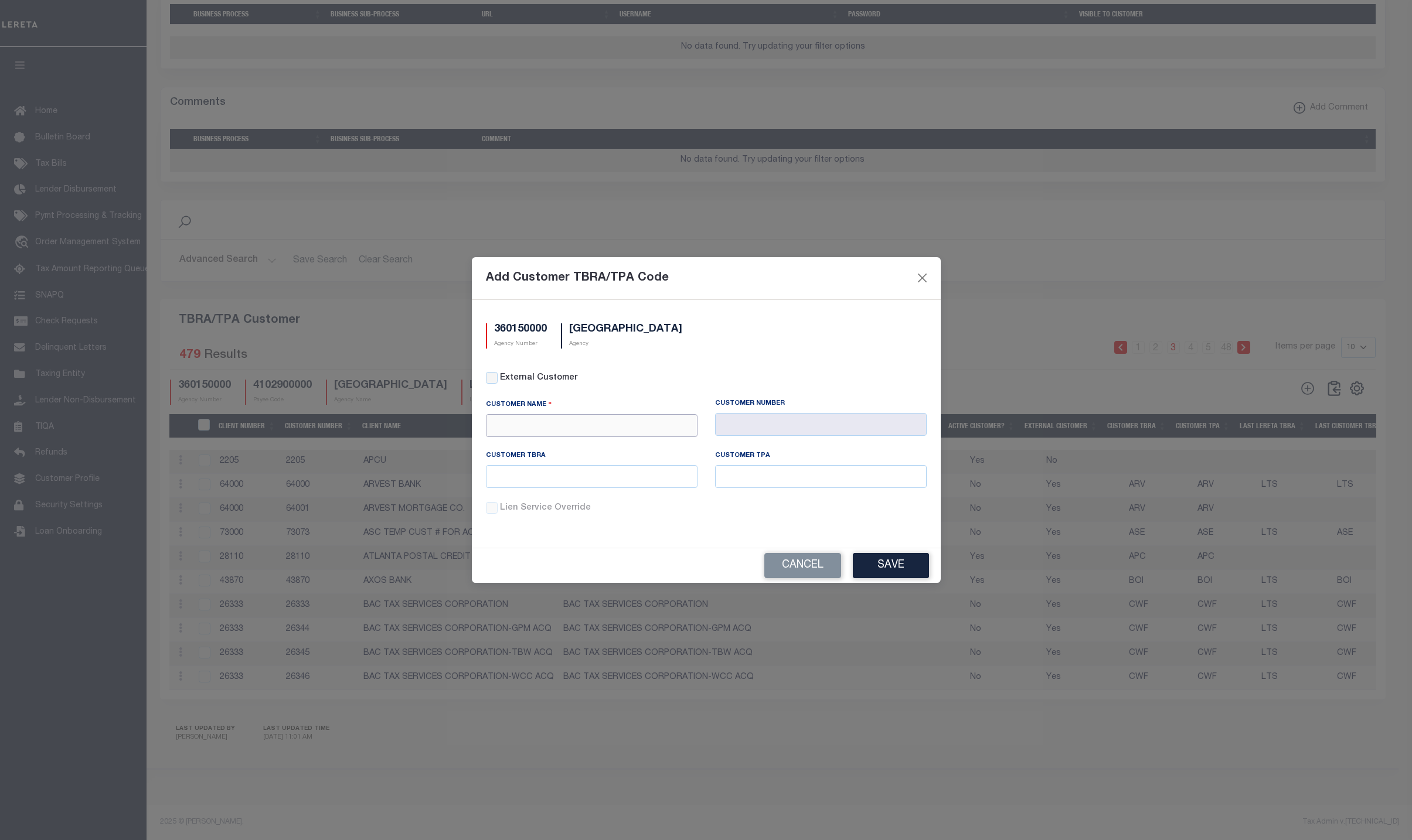
click at [586, 433] on input "text" at bounding box center [591, 426] width 212 height 23
type input "2"
type input "3000"
click at [499, 422] on input "3000" at bounding box center [591, 426] width 212 height 23
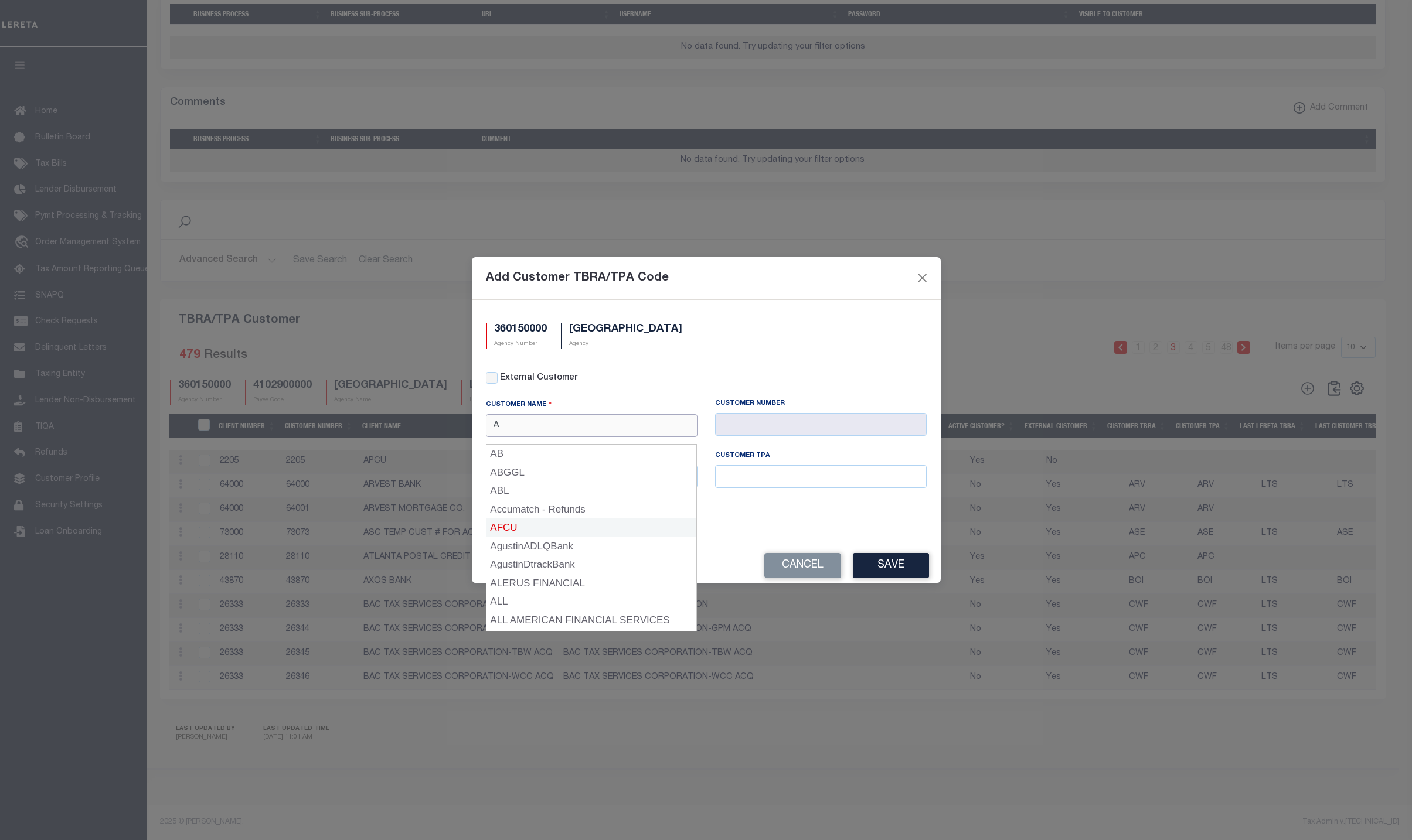
click at [515, 525] on div "AFCU" at bounding box center [592, 529] width 211 height 19
type input "AFCU"
type input "1095"
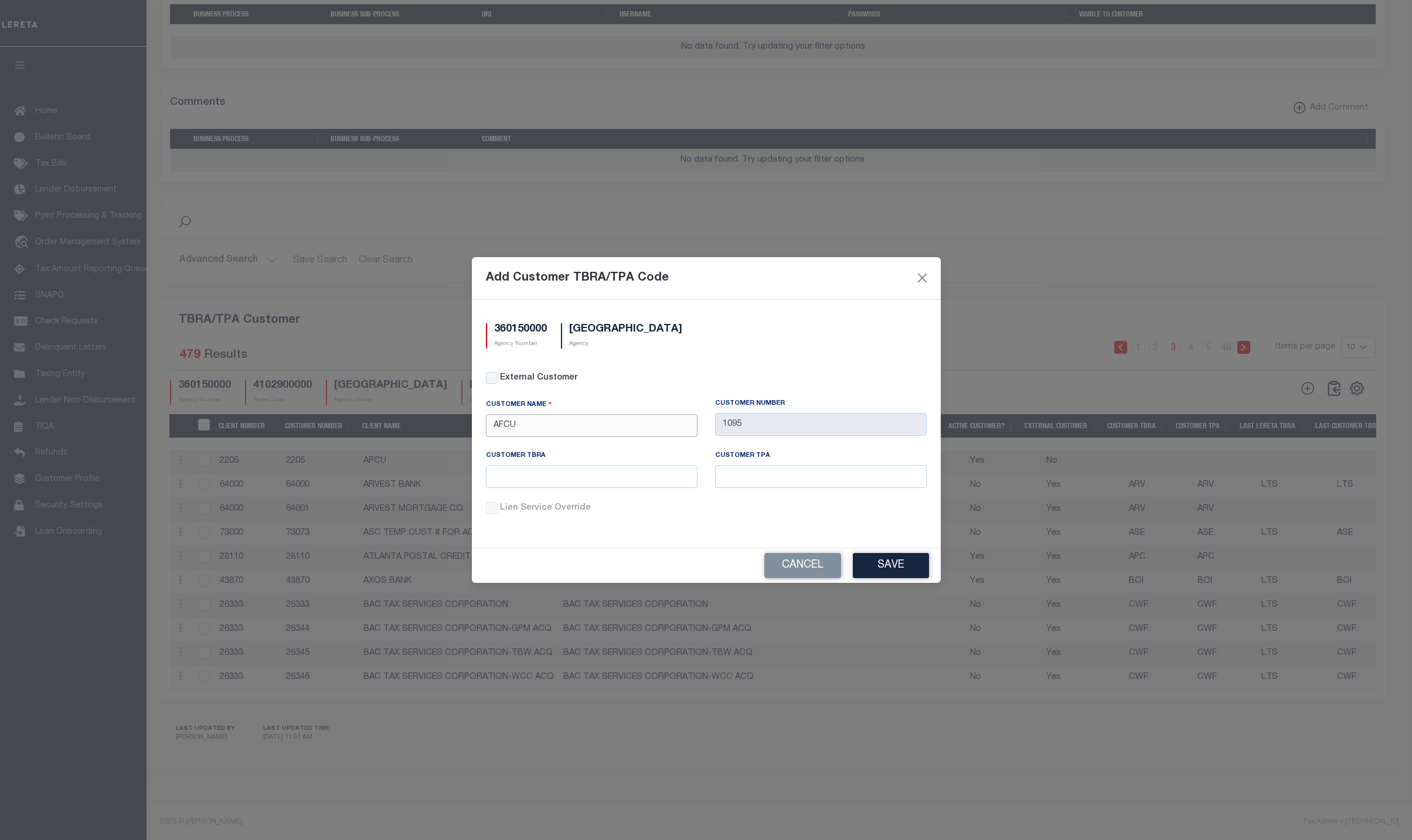
type input "AFCU"
click at [535, 470] on input "text" at bounding box center [591, 477] width 212 height 23
type input "%34"
click at [896, 570] on button "Save" at bounding box center [891, 566] width 77 height 25
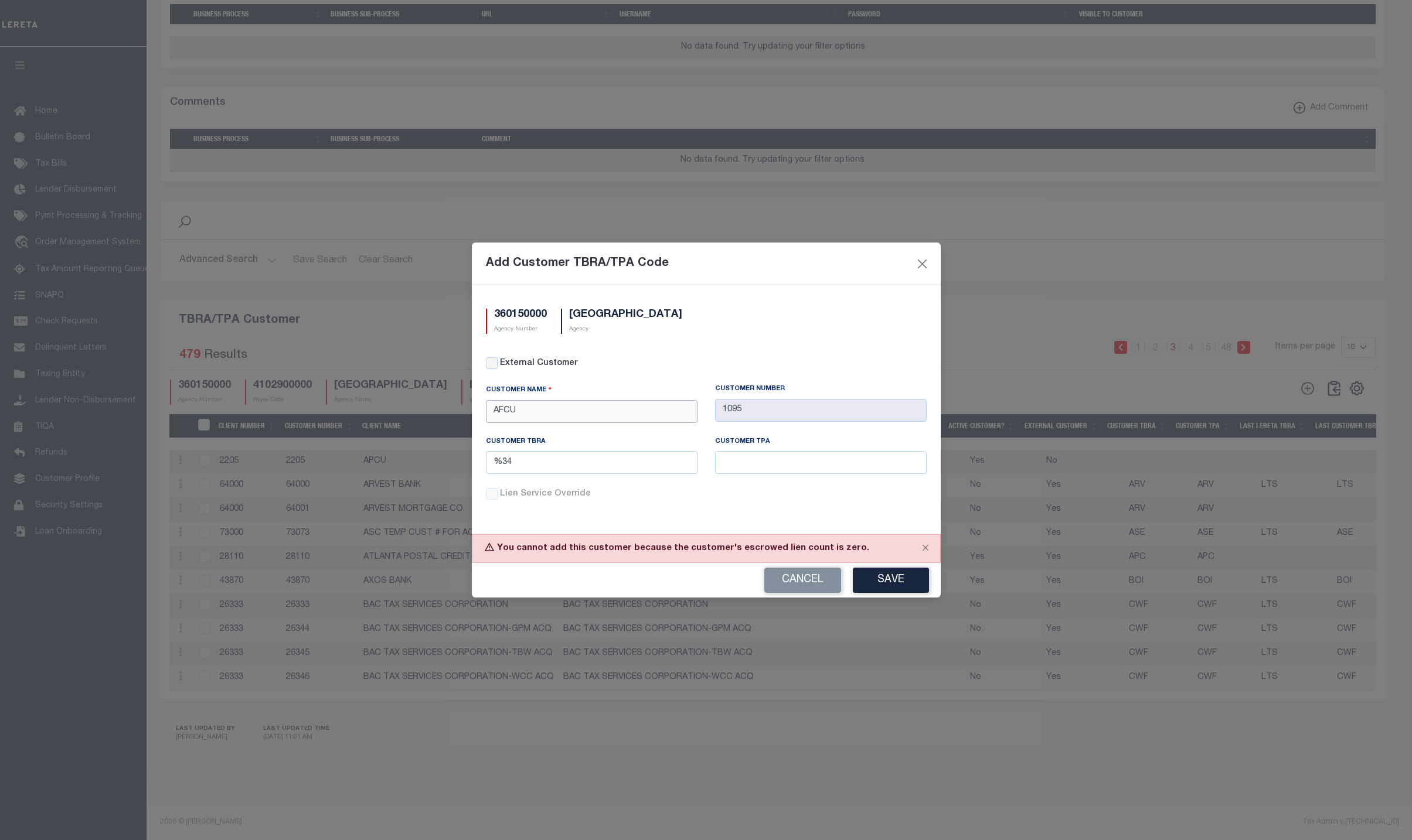
drag, startPoint x: 528, startPoint y: 410, endPoint x: 458, endPoint y: 410, distance: 70.0
click at [458, 410] on div "Add Customer TBRA/TPA Code 360150000 Agency Number JACKSON COUNTY Agency Extern…" at bounding box center [706, 420] width 1412 height 840
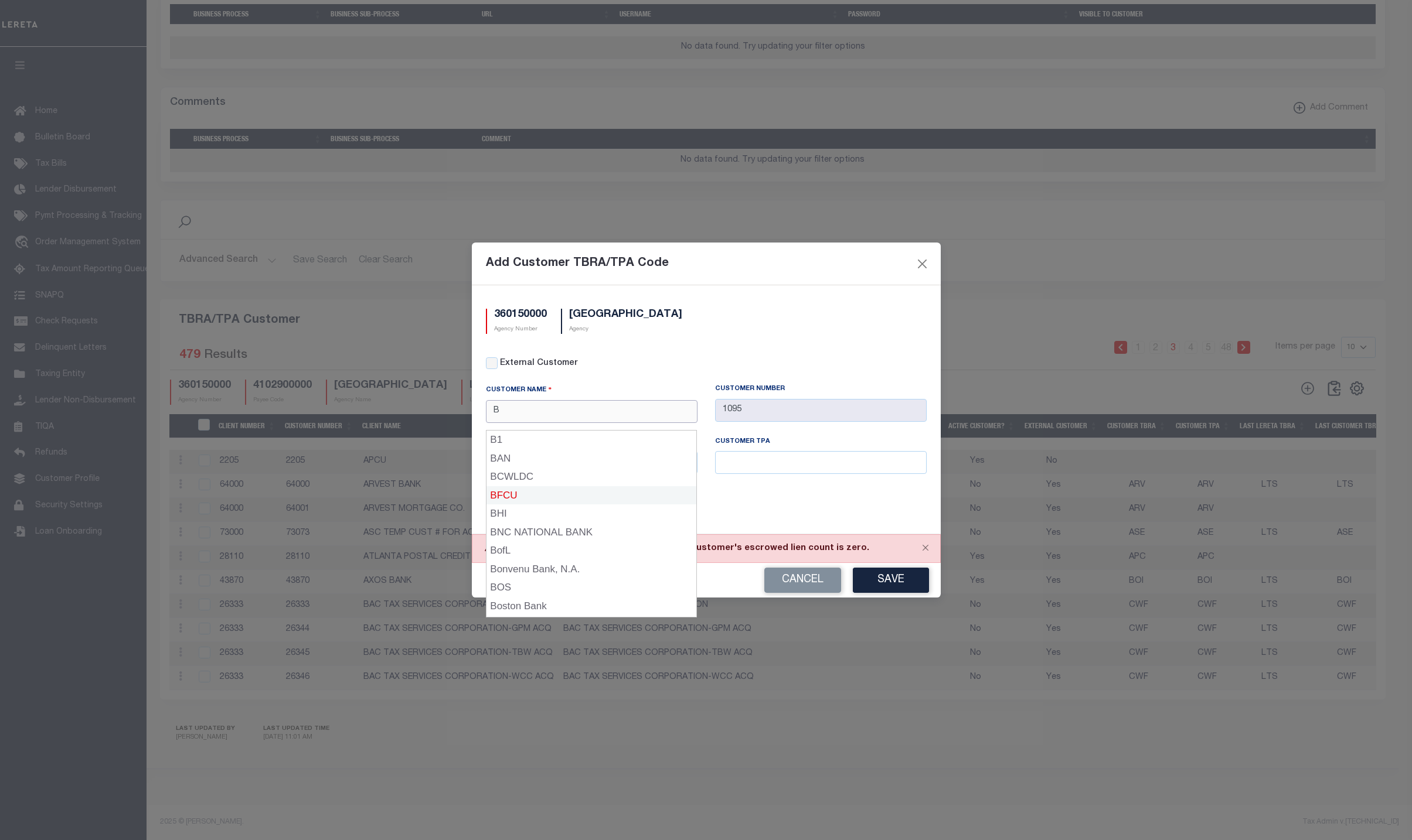
click at [535, 487] on div "BFCU" at bounding box center [592, 496] width 211 height 19
type input "BFCU"
type input "2141"
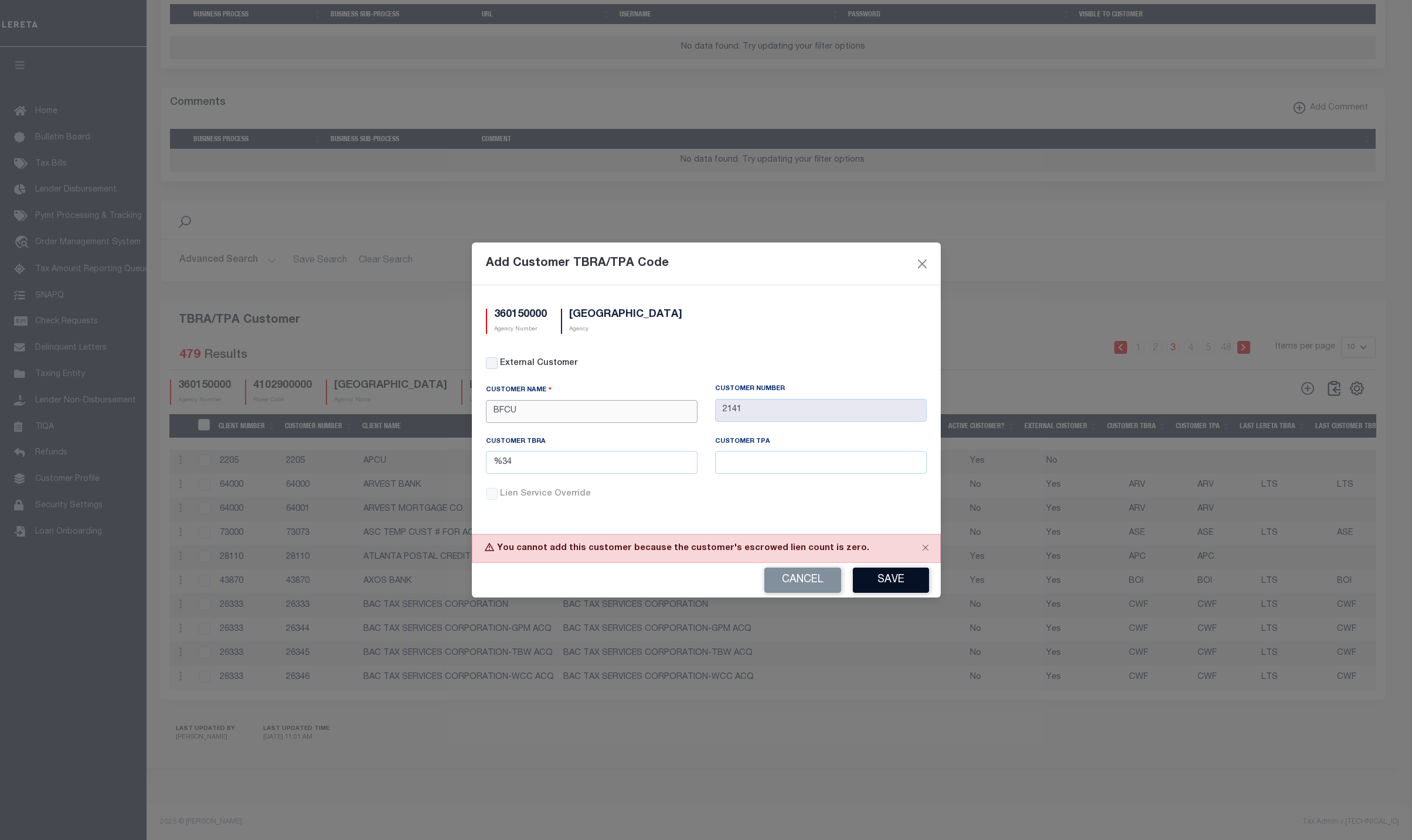
type input "BFCU"
click at [909, 588] on button "Save" at bounding box center [891, 580] width 77 height 25
drag, startPoint x: 535, startPoint y: 413, endPoint x: 376, endPoint y: 409, distance: 159.1
click at [376, 409] on div "Add Customer TBRA/TPA Code 360150000 Agency Number JACKSON COUNTY Agency Extern…" at bounding box center [706, 420] width 1412 height 840
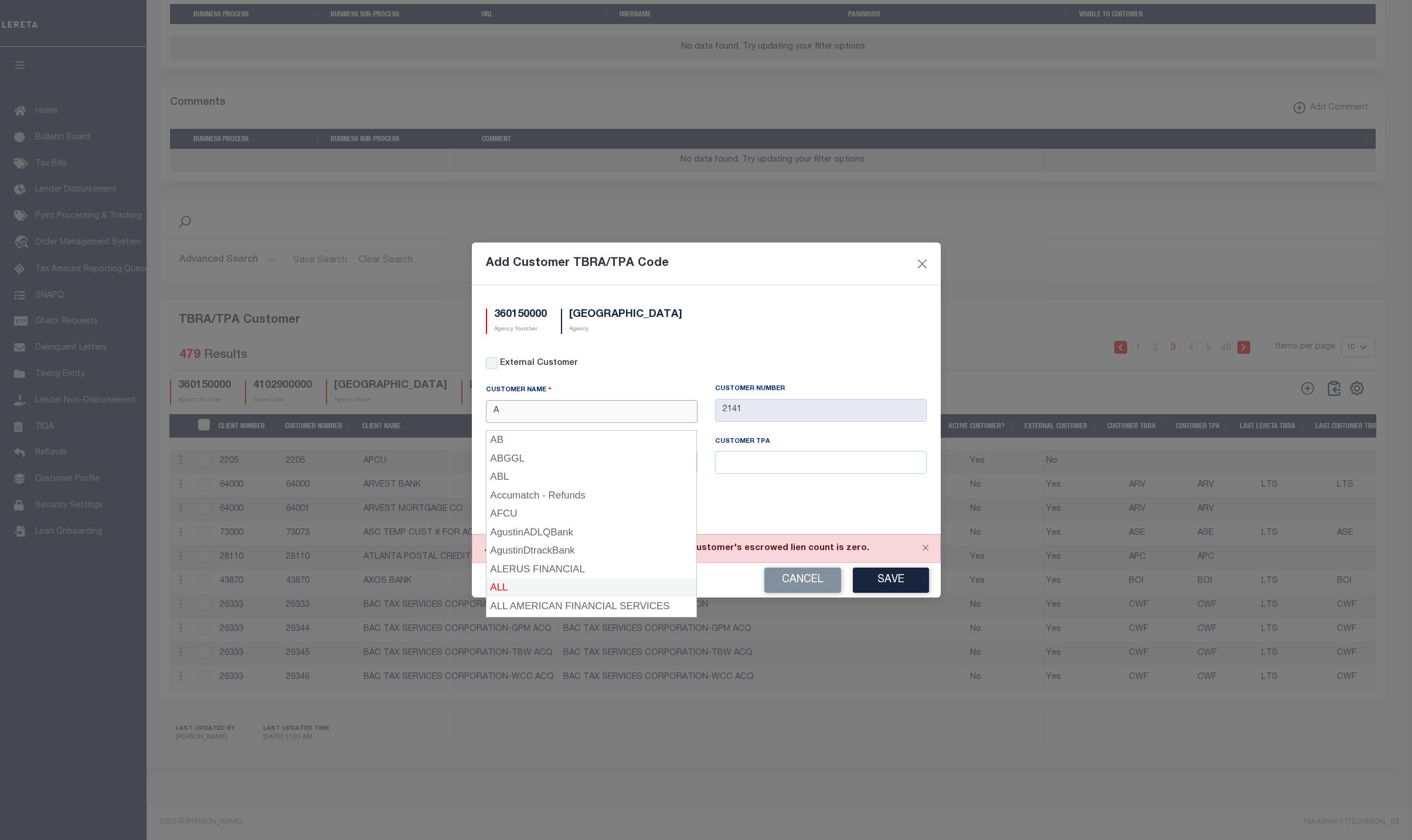
scroll to position [109, 0]
click at [514, 534] on div "ANB" at bounding box center [592, 534] width 211 height 19
type input "ANB"
type input "2160"
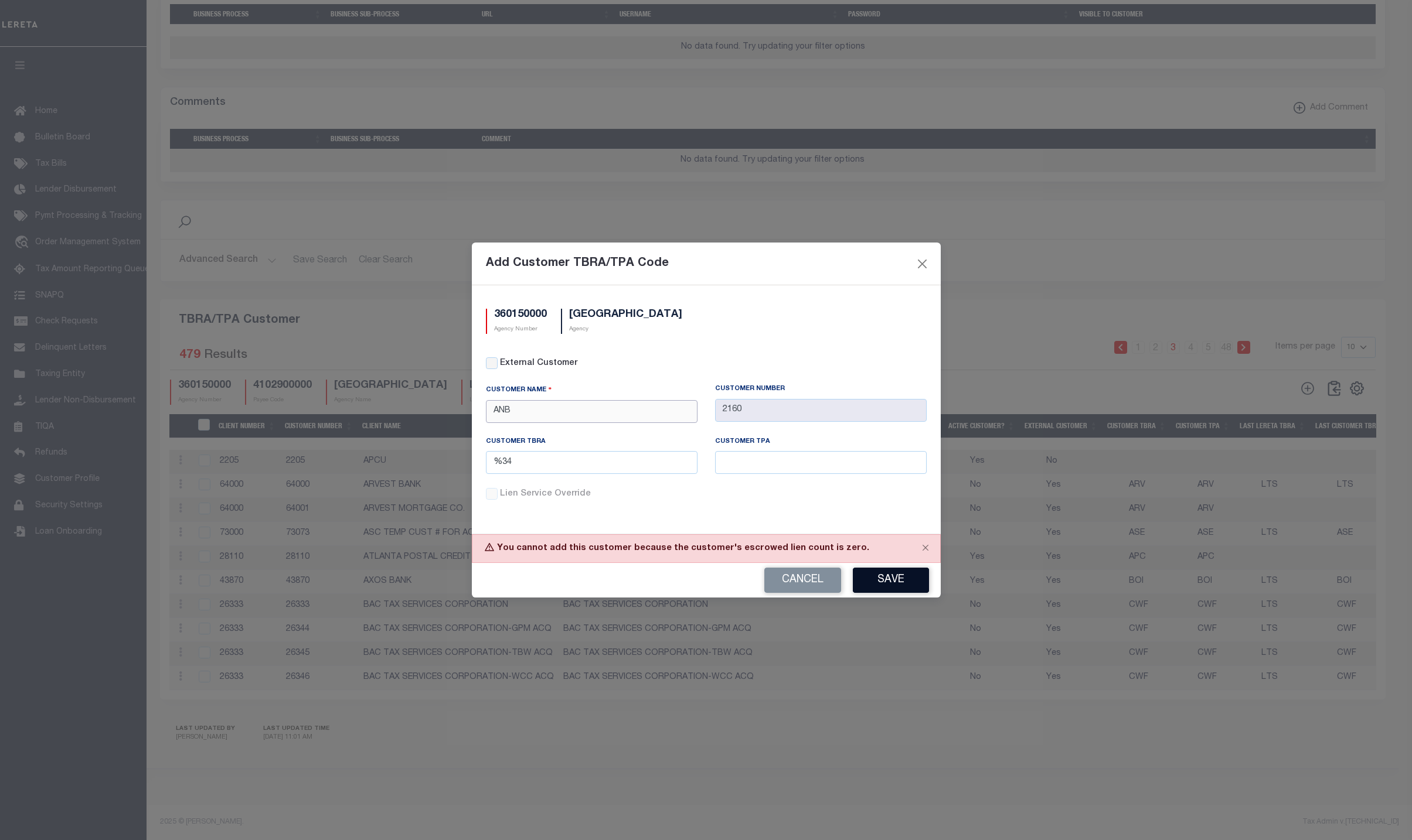
type input "ANB"
click at [888, 574] on button "Save" at bounding box center [891, 580] width 77 height 25
drag, startPoint x: 547, startPoint y: 412, endPoint x: 444, endPoint y: 401, distance: 103.6
click at [445, 401] on div "Add Customer TBRA/TPA Code 360150000 Agency Number JACKSON COUNTY Agency Extern…" at bounding box center [706, 420] width 1412 height 840
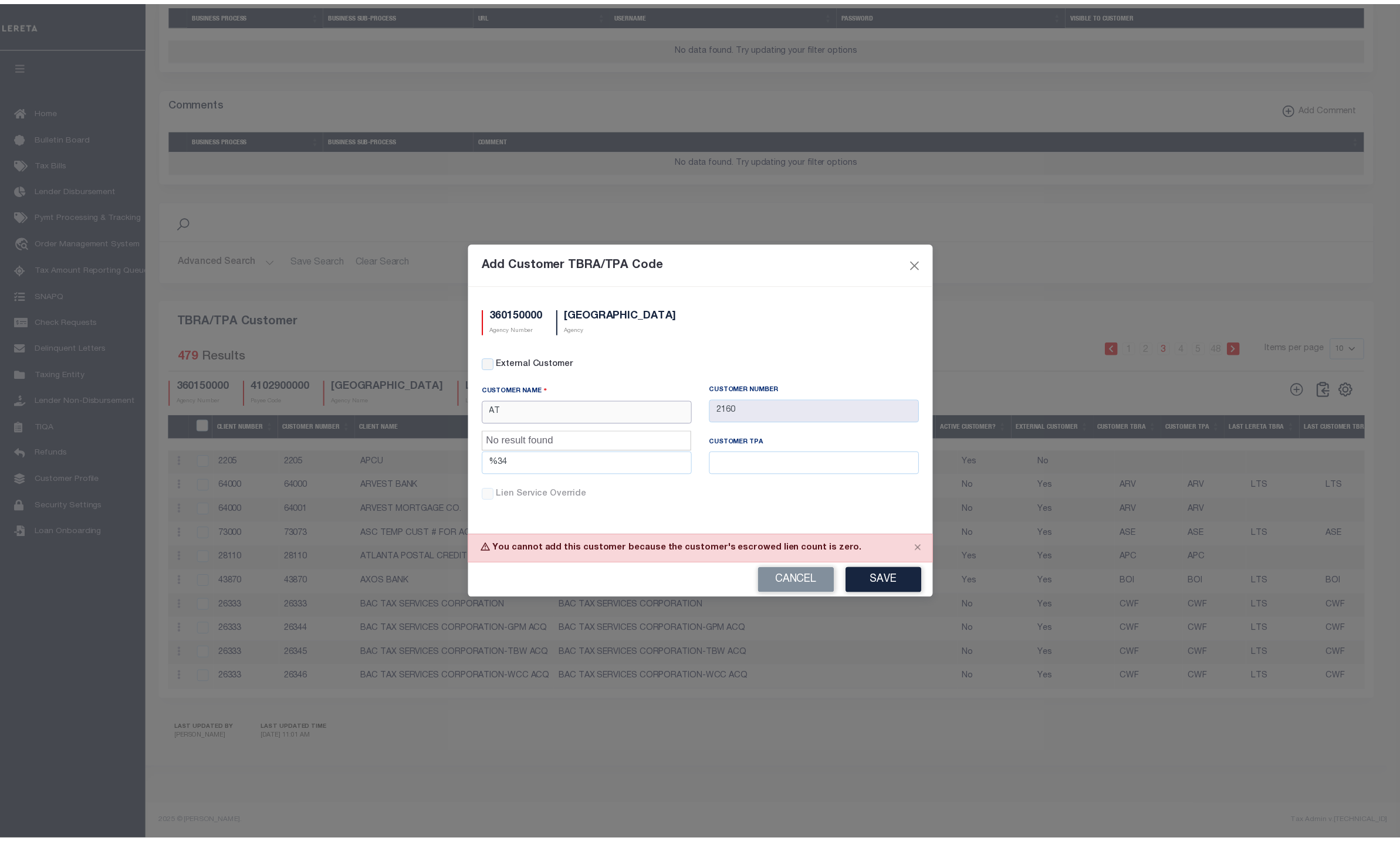
scroll to position [0, 0]
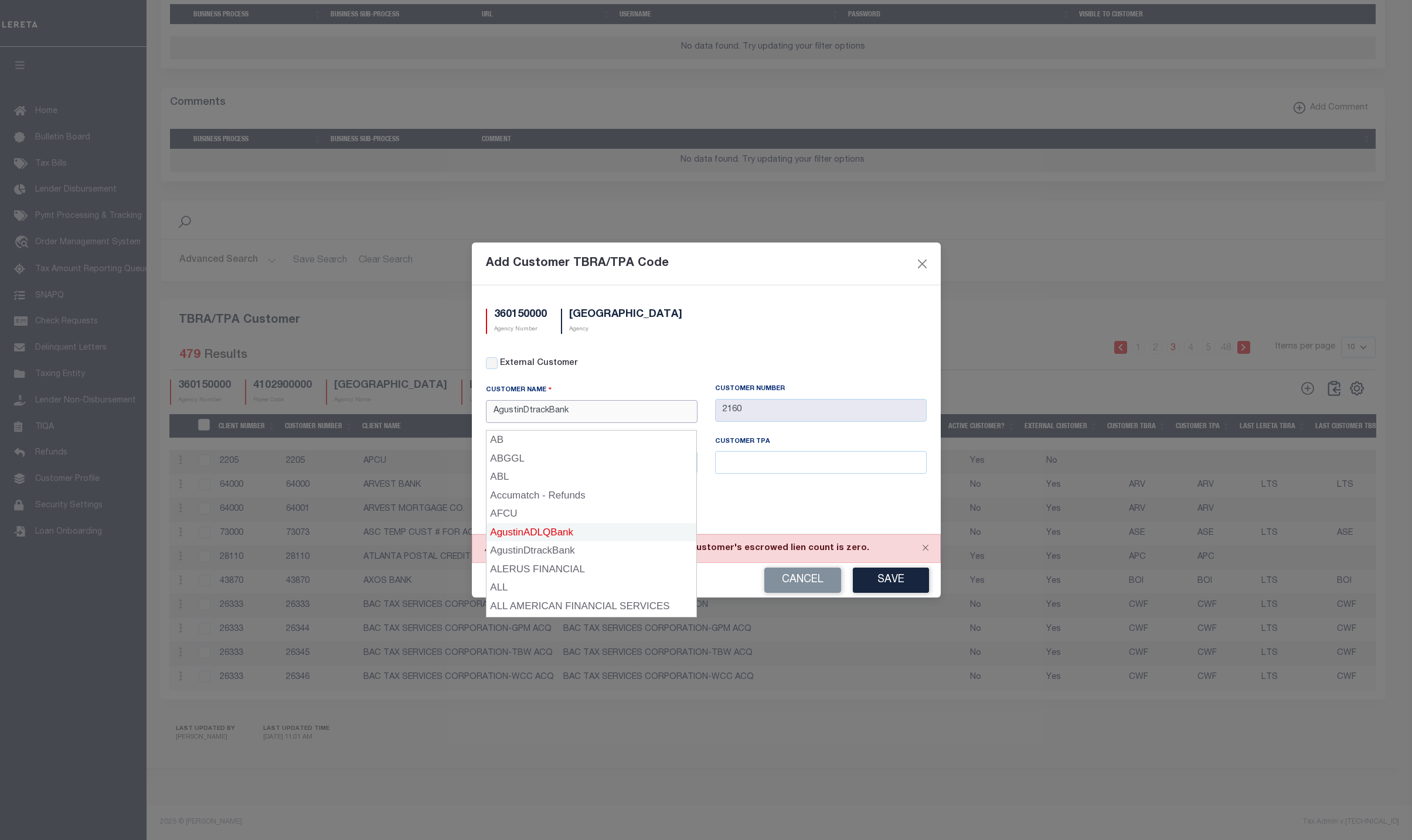
click at [572, 528] on div "AgustinADLQBank" at bounding box center [592, 533] width 211 height 19
type input "AgustinADLQBank"
type input "775090"
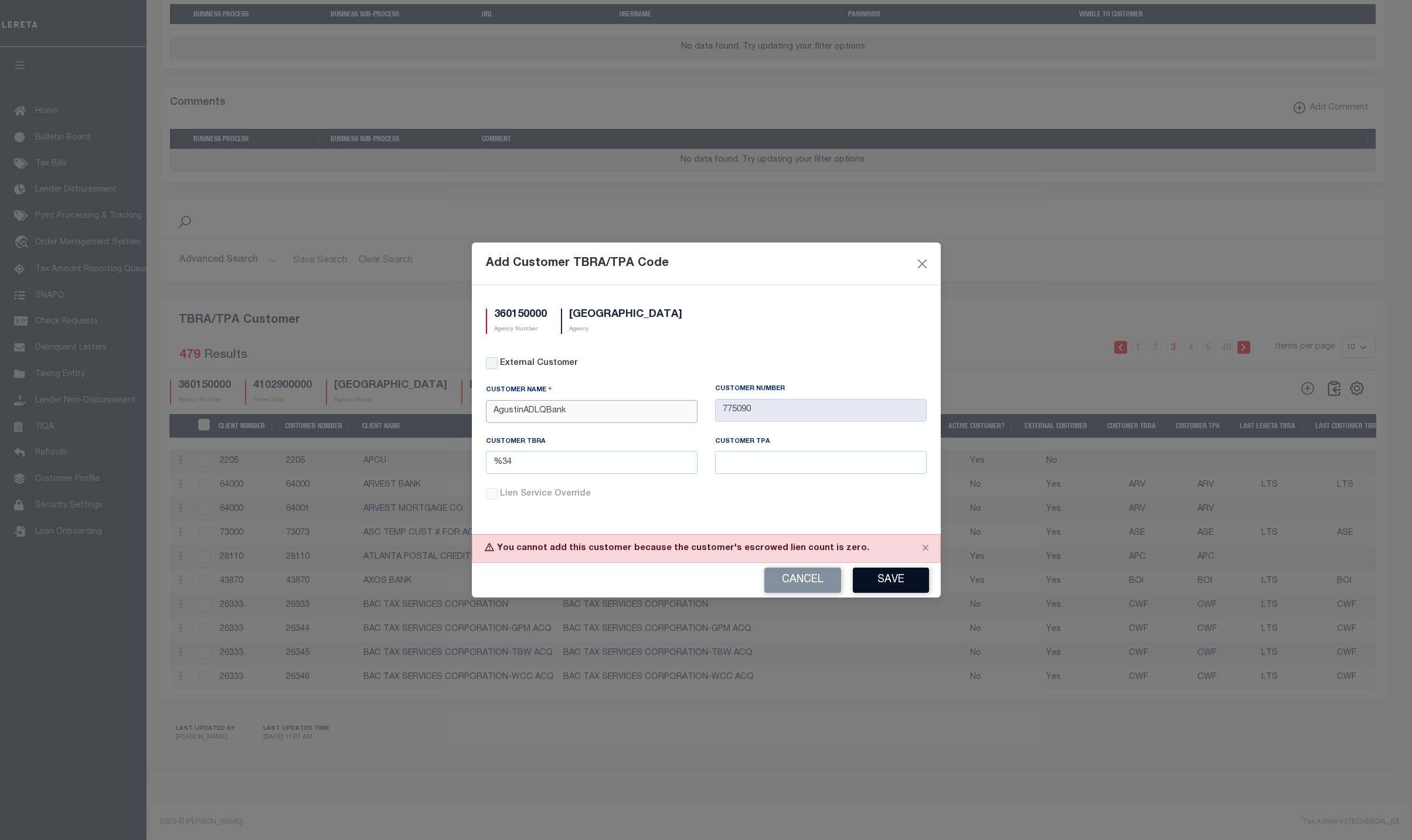
type input "AgustinADLQBank"
click at [902, 582] on button "Save" at bounding box center [891, 580] width 77 height 25
click at [582, 405] on input "AgustinADLQBank" at bounding box center [591, 412] width 212 height 23
click at [582, 405] on input "text" at bounding box center [591, 412] width 212 height 23
click at [610, 435] on div "VALLEY BANK OF [US_STATE]" at bounding box center [592, 441] width 211 height 19
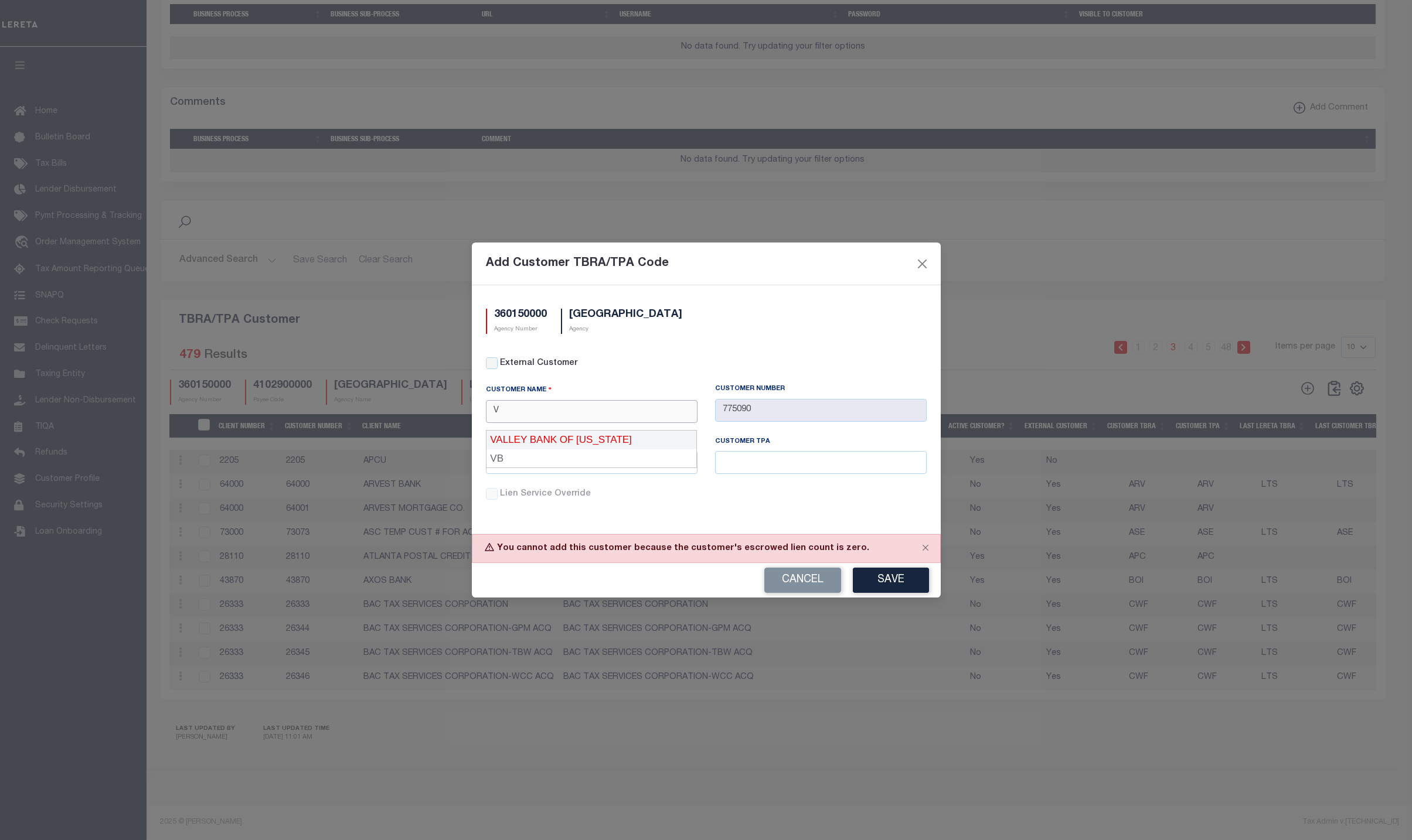
type input "VALLEY BANK OF [US_STATE]"
type input "67204"
type input "VALLEY BANK OF [US_STATE]"
click at [897, 577] on button "Save" at bounding box center [891, 580] width 77 height 25
drag, startPoint x: 625, startPoint y: 409, endPoint x: 446, endPoint y: 406, distance: 179.0
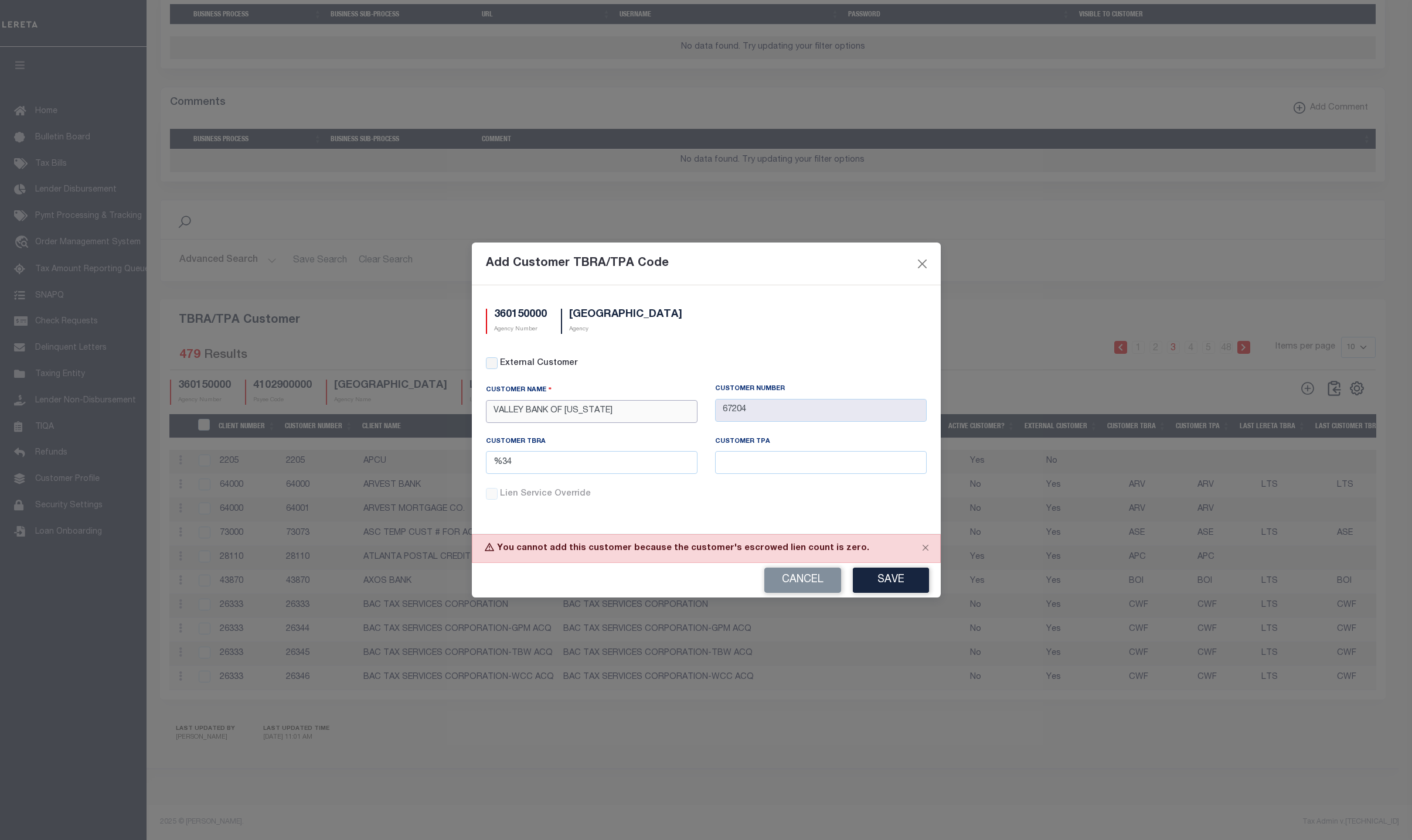
click at [446, 406] on div "Add Customer TBRA/TPA Code 360150000 Agency Number JACKSON COUNTY Agency Extern…" at bounding box center [706, 420] width 1412 height 840
click at [570, 431] on div "APCU" at bounding box center [592, 441] width 211 height 19
type input "APCU"
type input "2205"
click at [886, 578] on button "Save" at bounding box center [891, 580] width 77 height 25
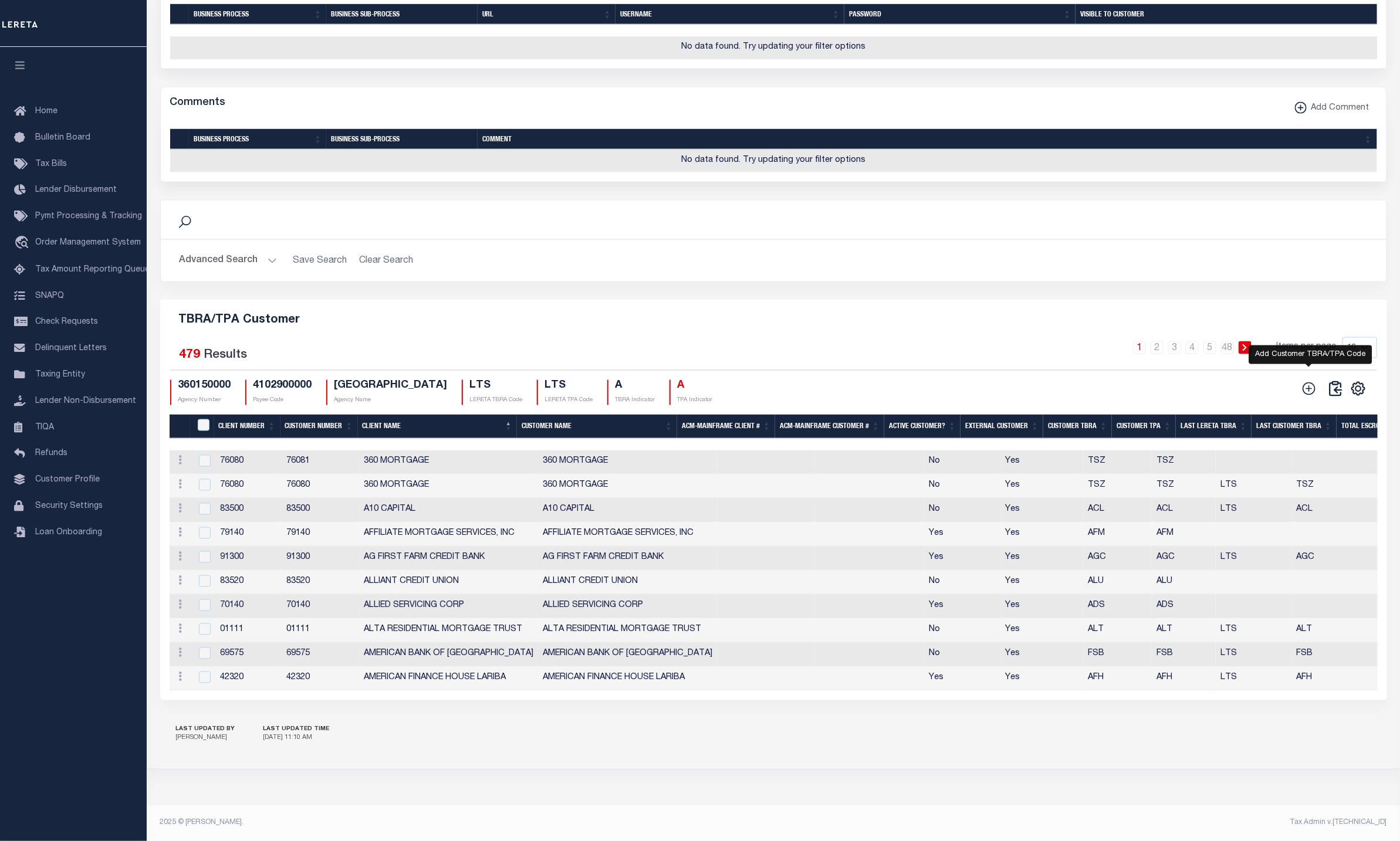
click at [1306, 395] on icon at bounding box center [1309, 388] width 12 height 12
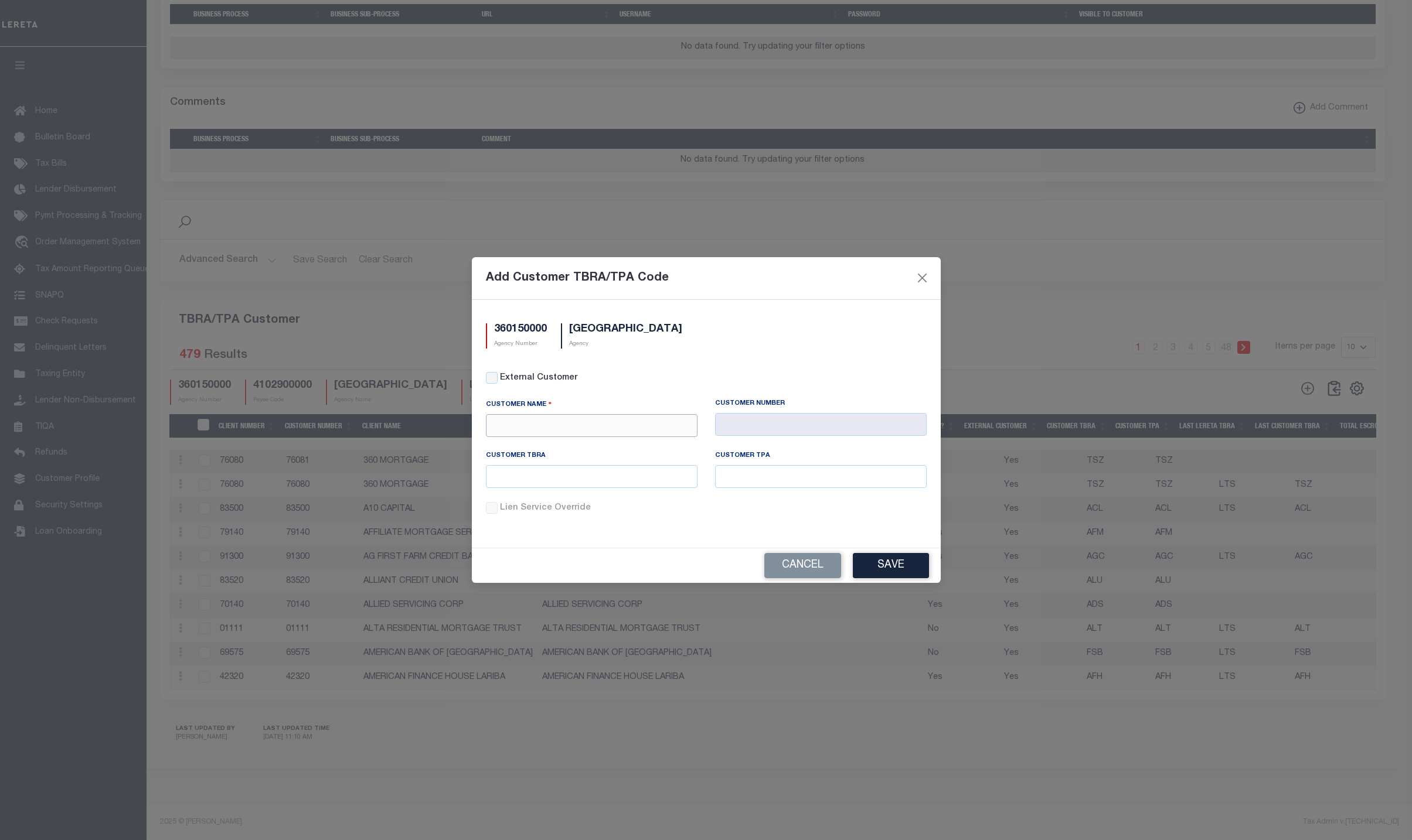
click at [538, 417] on input "text" at bounding box center [591, 426] width 212 height 23
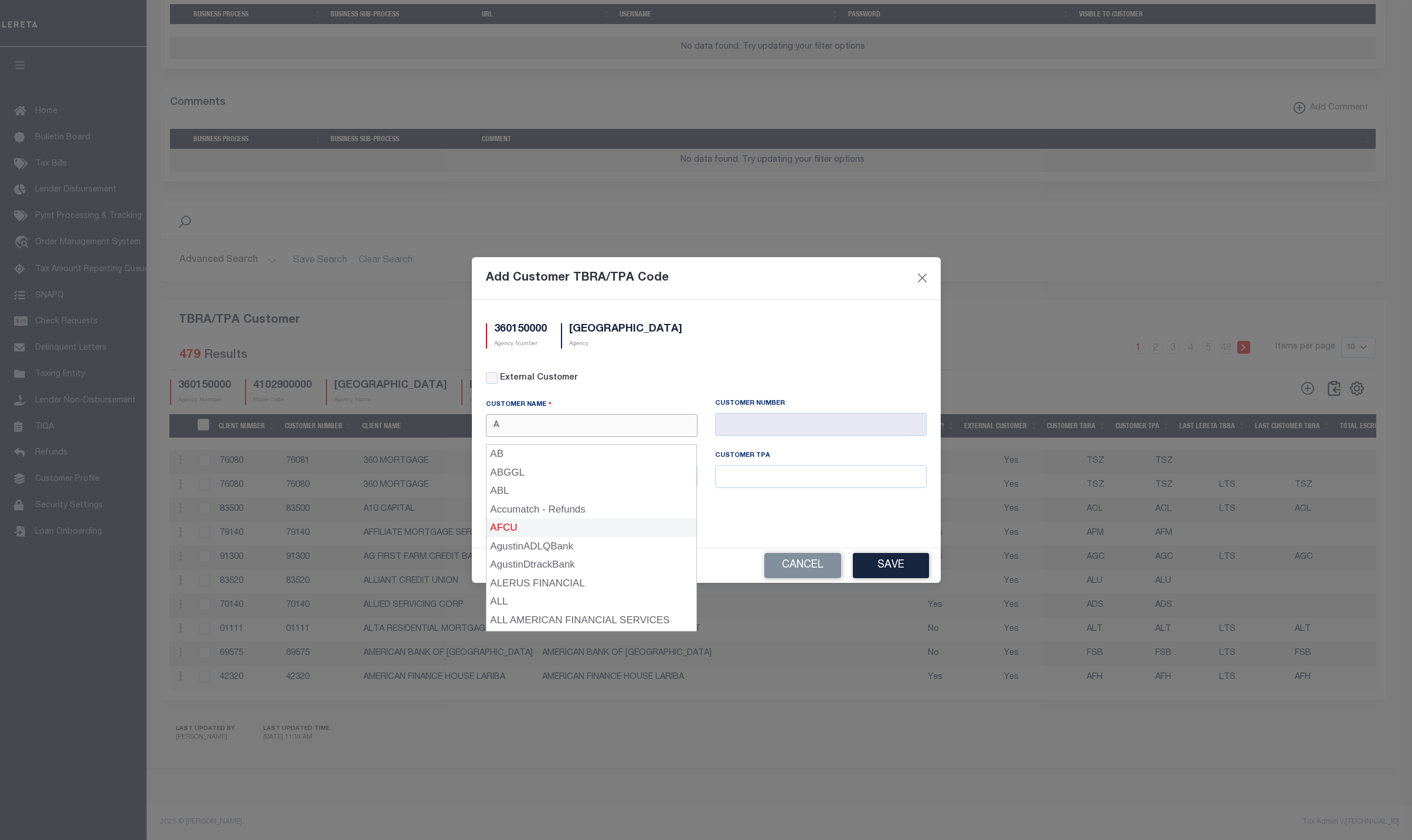
click at [514, 519] on div "AFCU" at bounding box center [592, 529] width 211 height 19
type input "AFCU"
type input "1095"
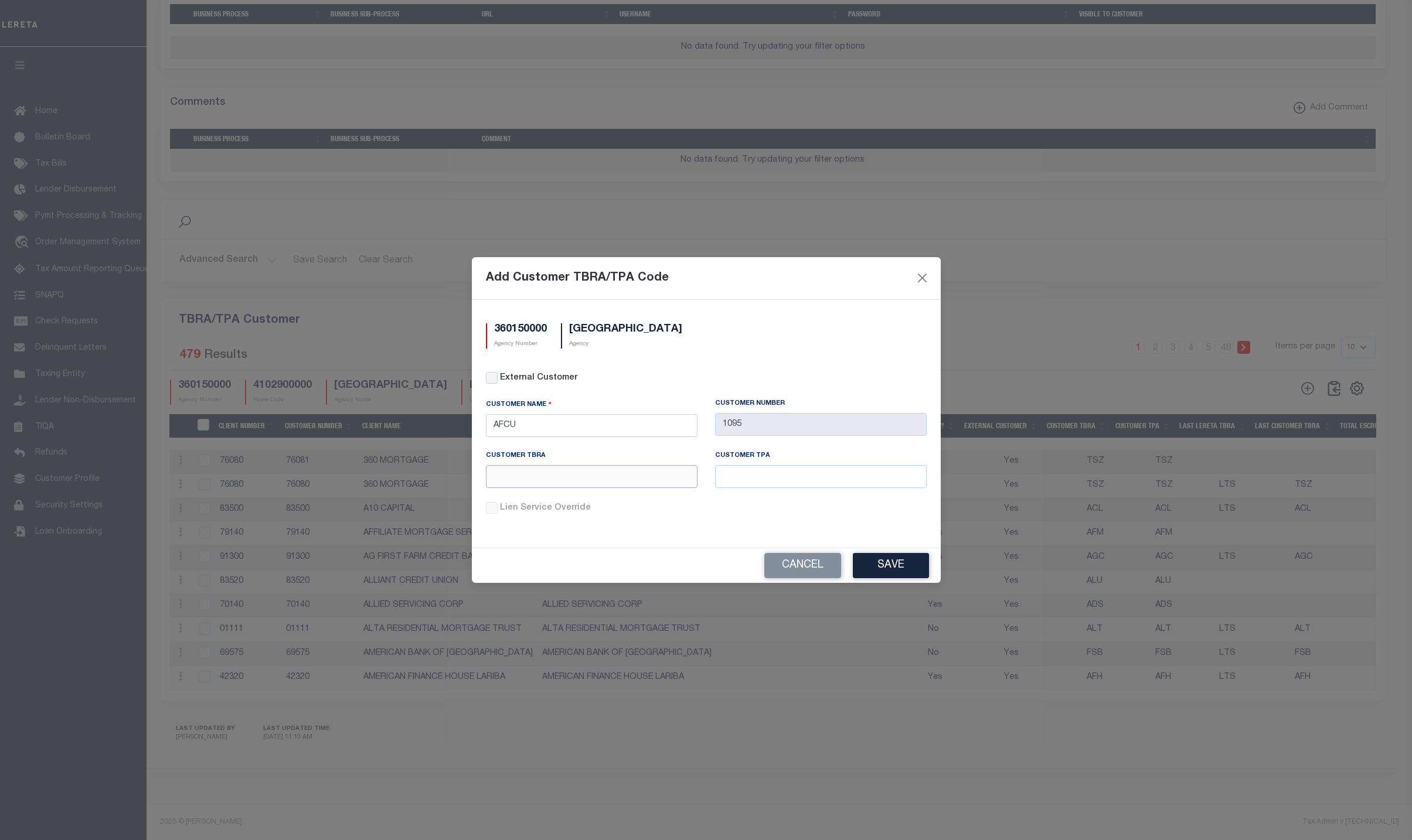
click at [515, 475] on input "text" at bounding box center [591, 477] width 212 height 23
click at [864, 366] on div "360150000 Agency Number JACKSON COUNTY Agency External Customer Customer Name" at bounding box center [707, 423] width 469 height 248
click at [877, 572] on button "Save" at bounding box center [891, 566] width 77 height 25
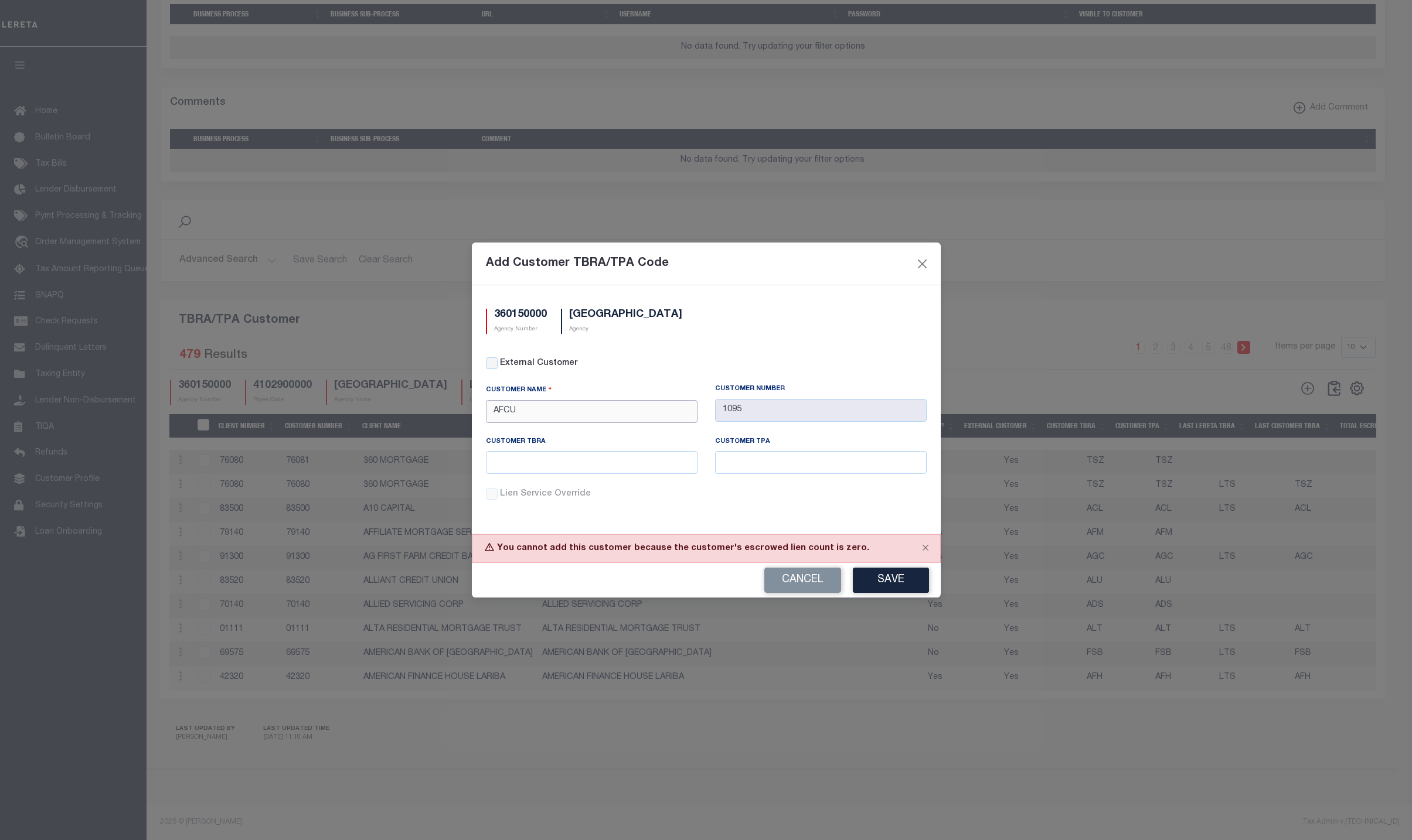
drag, startPoint x: 526, startPoint y: 412, endPoint x: 471, endPoint y: 410, distance: 55.0
click at [472, 410] on div "360150000 Agency Number JACKSON COUNTY Agency External Customer Customer Name" at bounding box center [707, 409] width 469 height 248
click at [519, 431] on div "APCU" at bounding box center [592, 441] width 211 height 19
type input "APCU"
type input "2205"
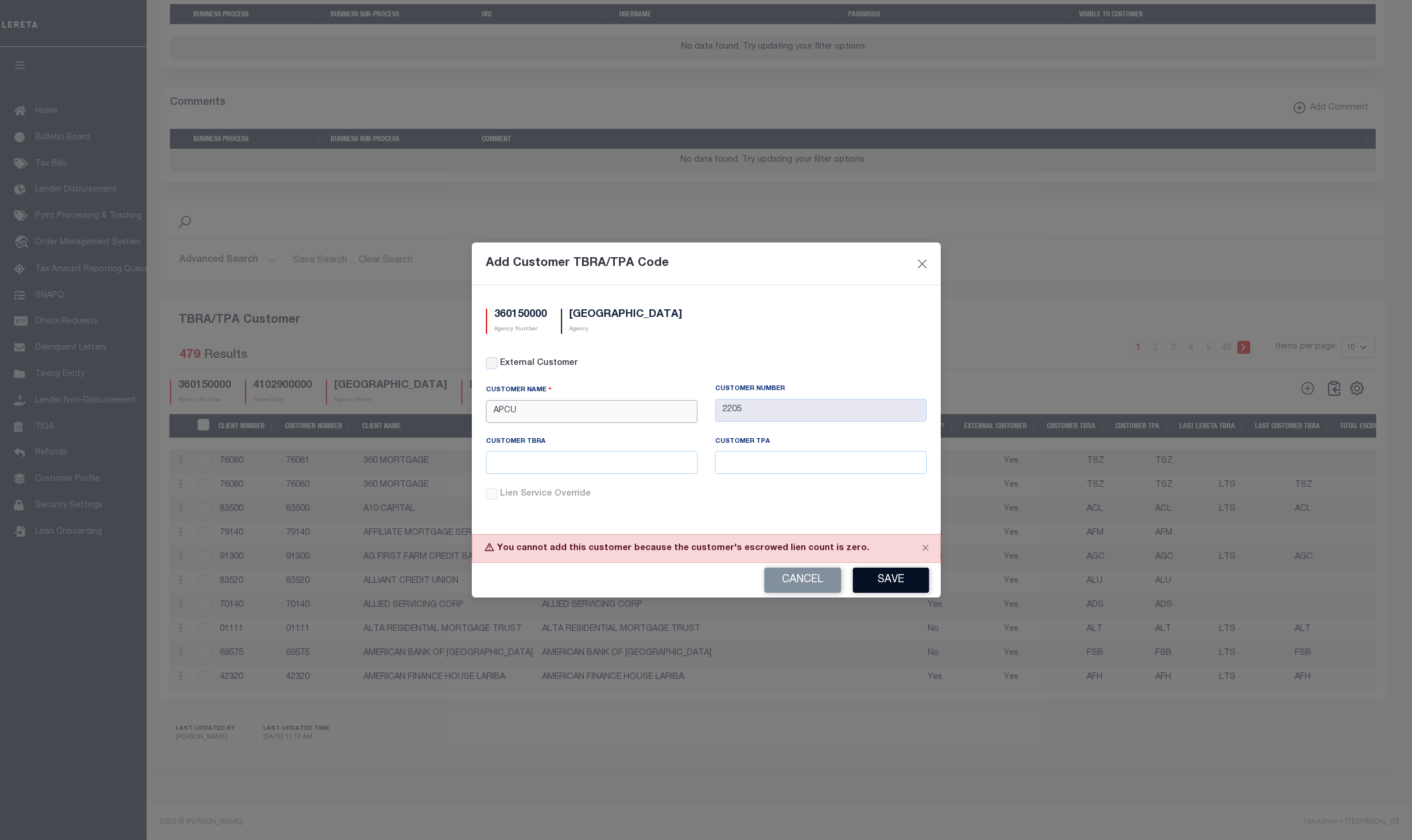
type input "APCU"
click at [892, 579] on button "Save" at bounding box center [891, 580] width 77 height 25
